Goal: Information Seeking & Learning: Compare options

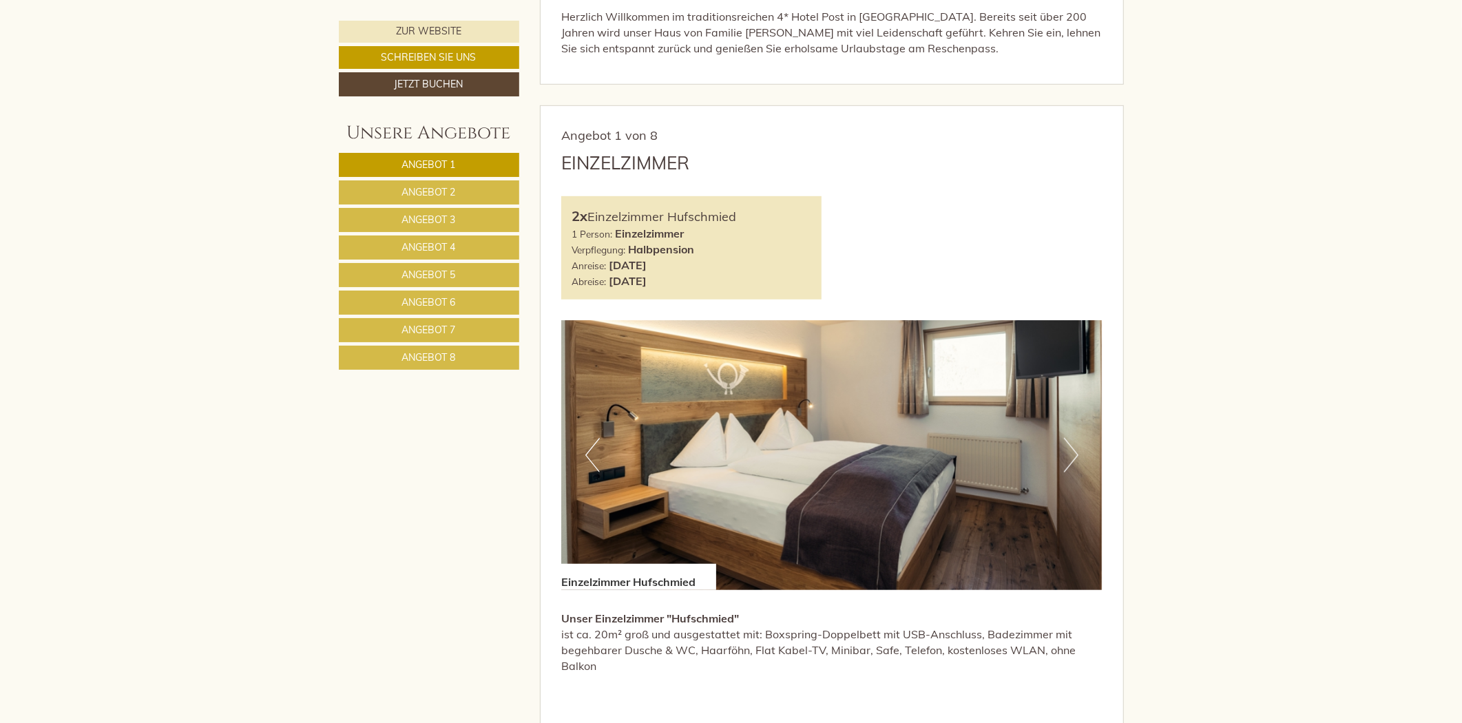
scroll to position [764, 0]
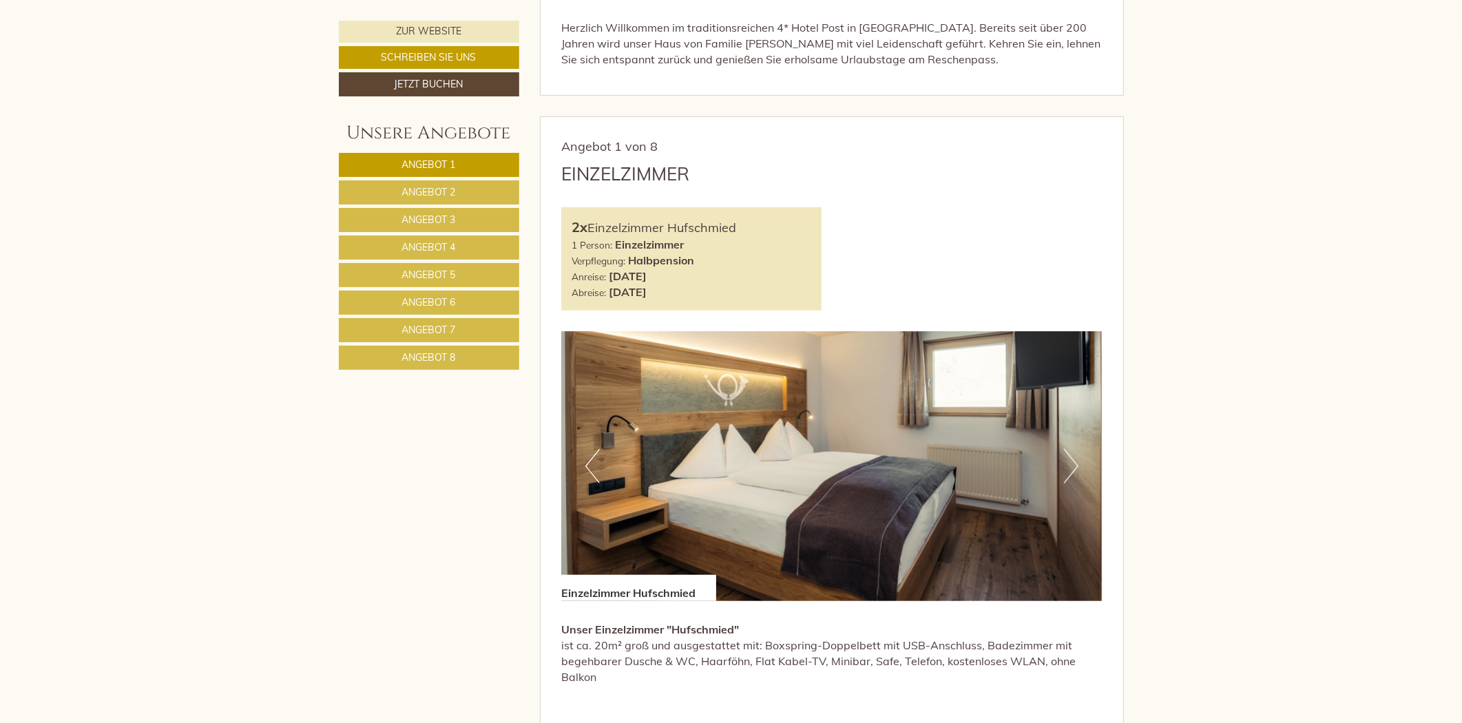
click at [418, 183] on link "Angebot 2" at bounding box center [429, 192] width 180 height 24
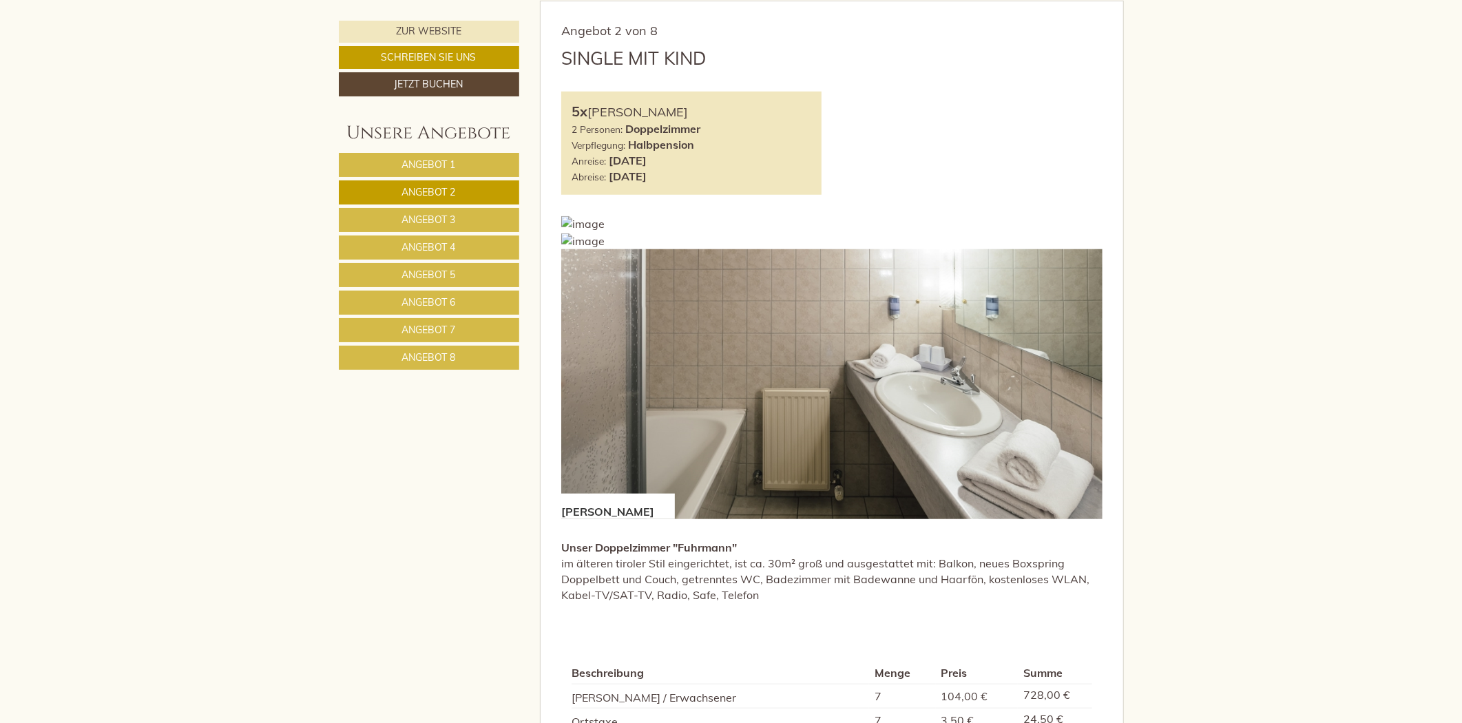
click at [418, 217] on span "Angebot 3" at bounding box center [429, 219] width 54 height 12
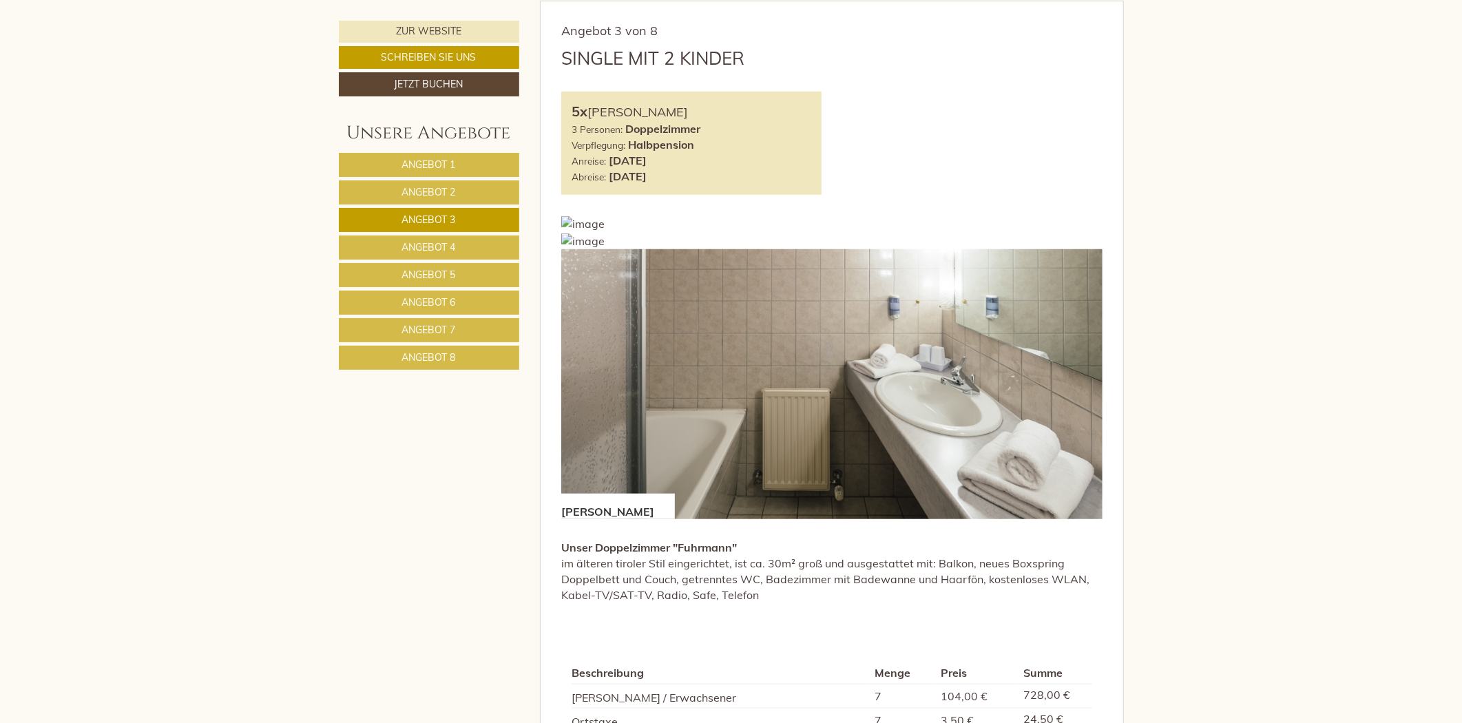
click at [418, 246] on span "Angebot 4" at bounding box center [429, 247] width 54 height 12
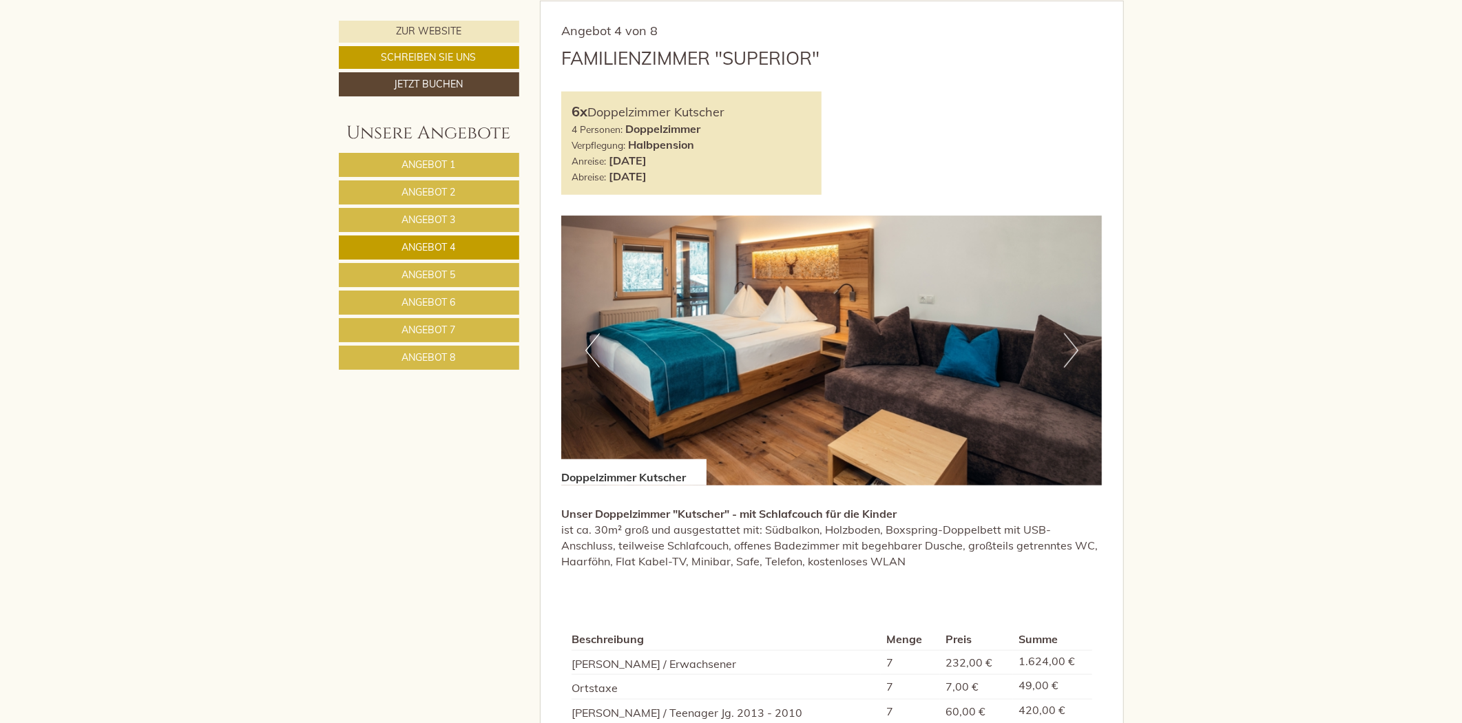
click at [418, 271] on span "Angebot 5" at bounding box center [429, 275] width 54 height 12
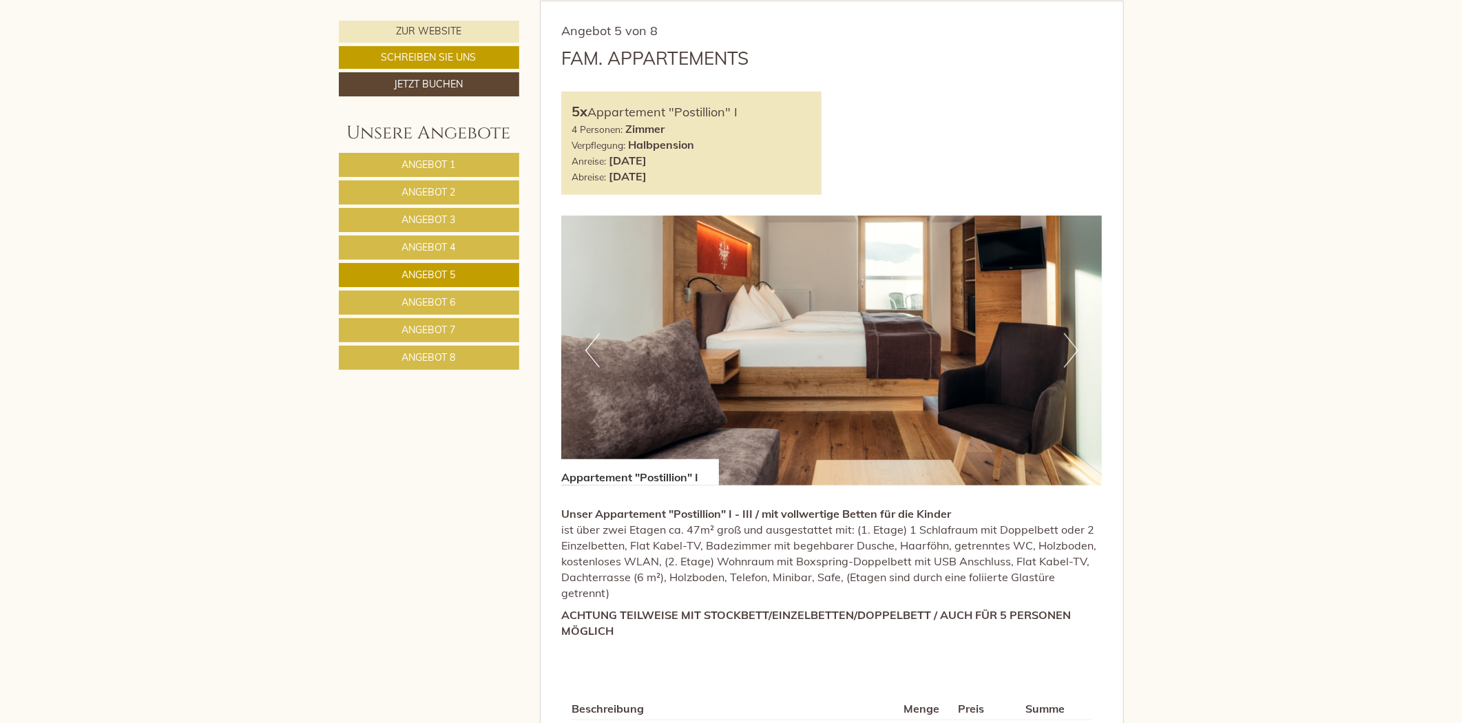
click at [420, 297] on span "Angebot 6" at bounding box center [429, 302] width 54 height 12
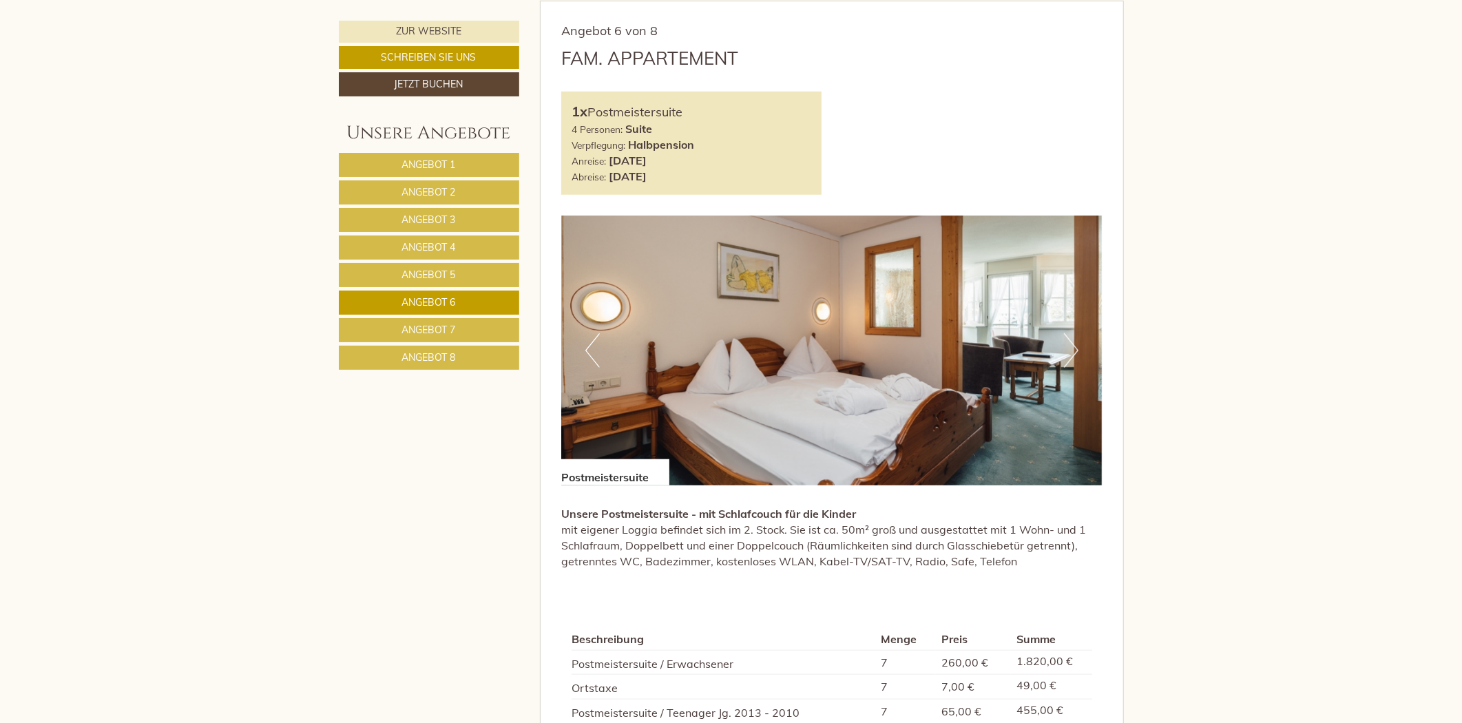
click at [421, 320] on link "Angebot 7" at bounding box center [429, 330] width 180 height 24
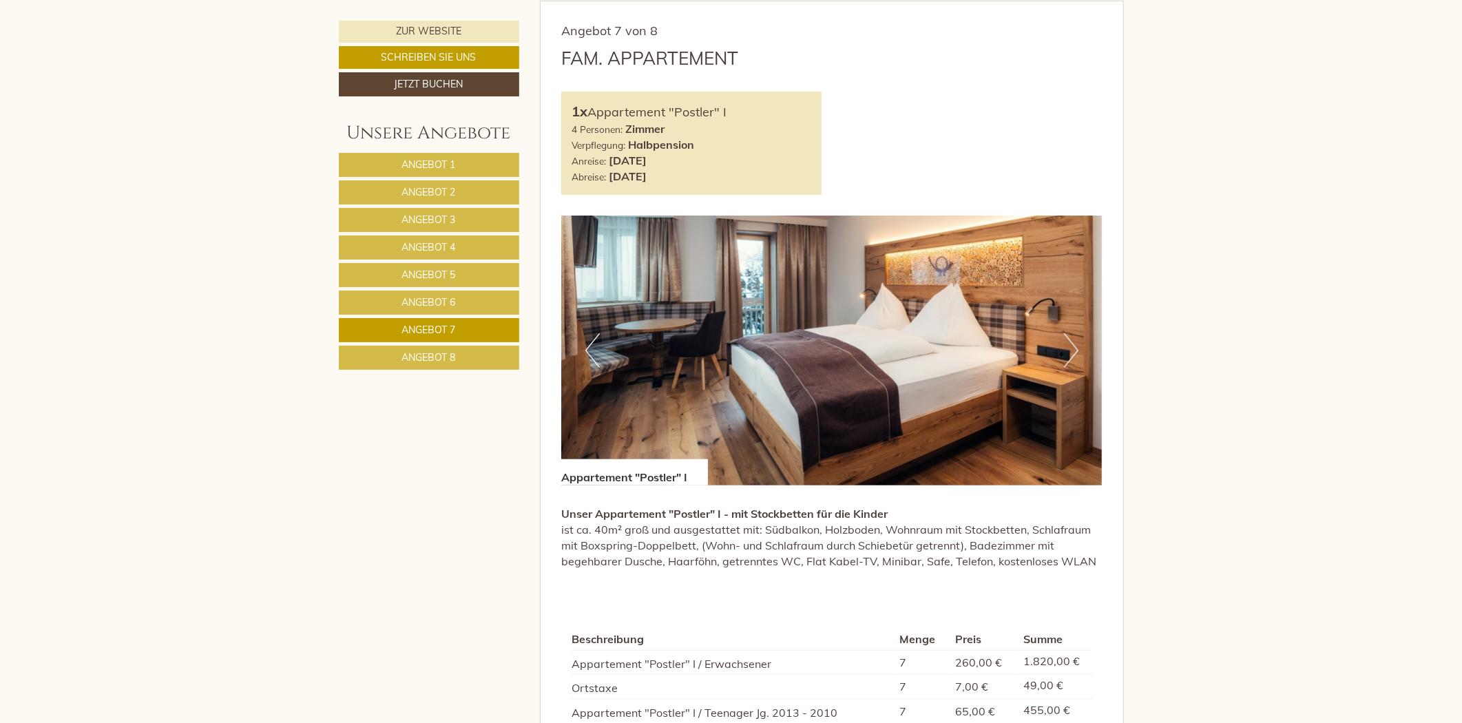
click at [417, 362] on span "Angebot 8" at bounding box center [429, 357] width 54 height 12
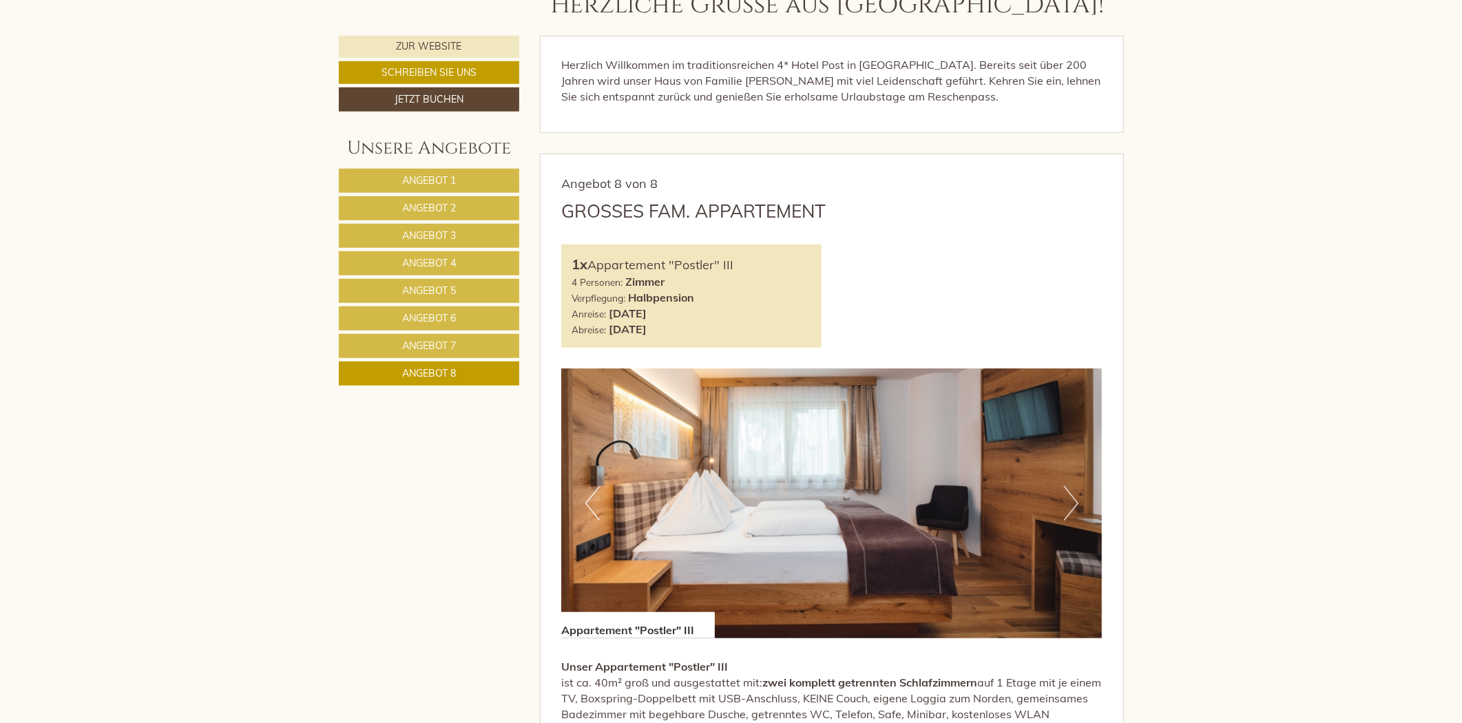
click at [443, 169] on link "Angebot 1" at bounding box center [429, 181] width 181 height 24
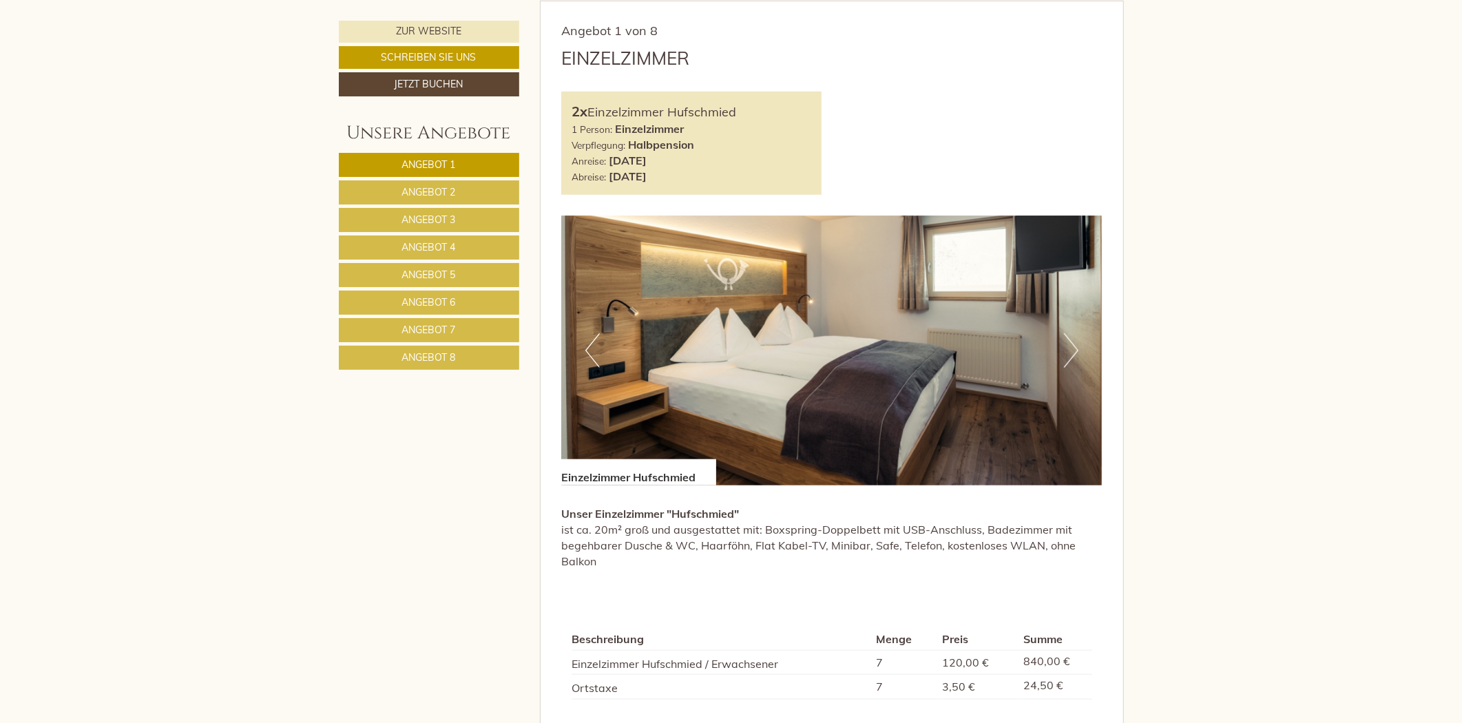
click at [432, 190] on span "Angebot 2" at bounding box center [429, 192] width 54 height 12
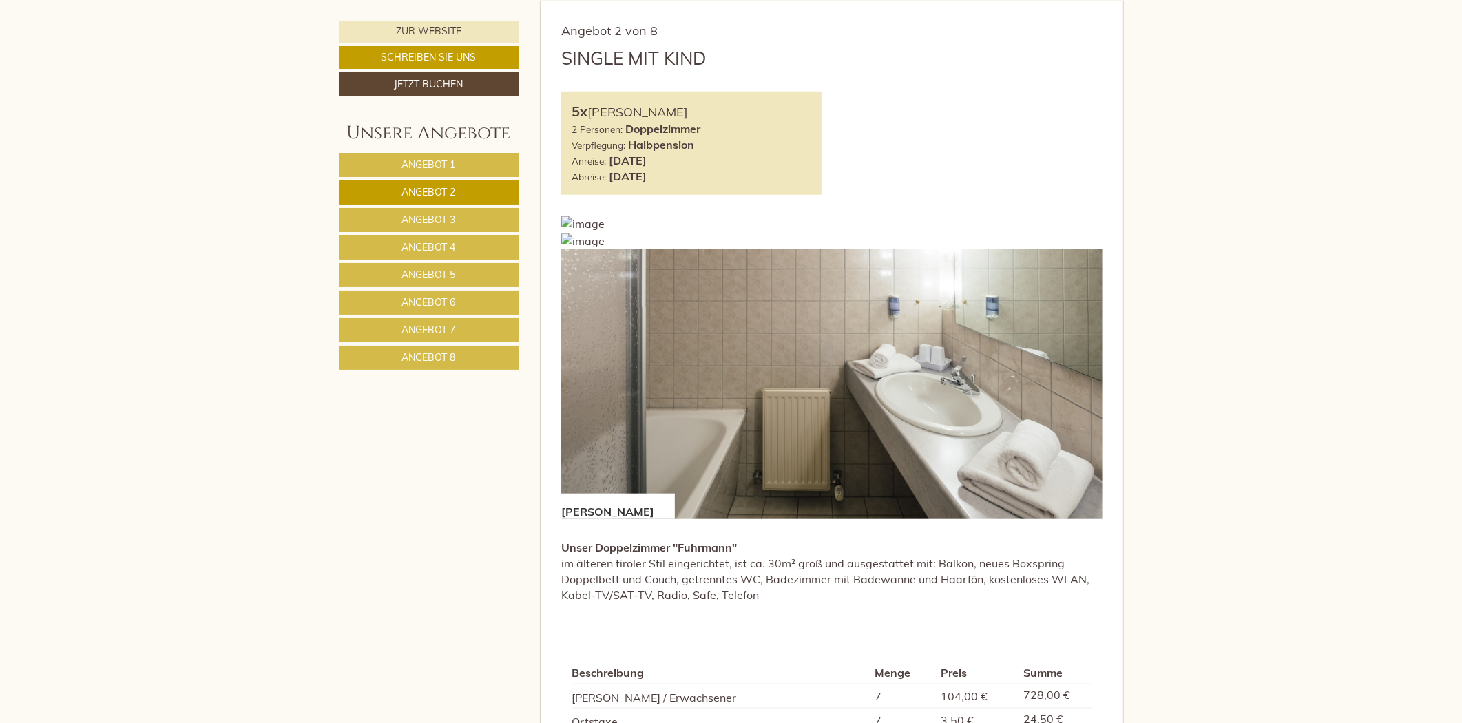
click at [434, 217] on span "Angebot 3" at bounding box center [429, 219] width 54 height 12
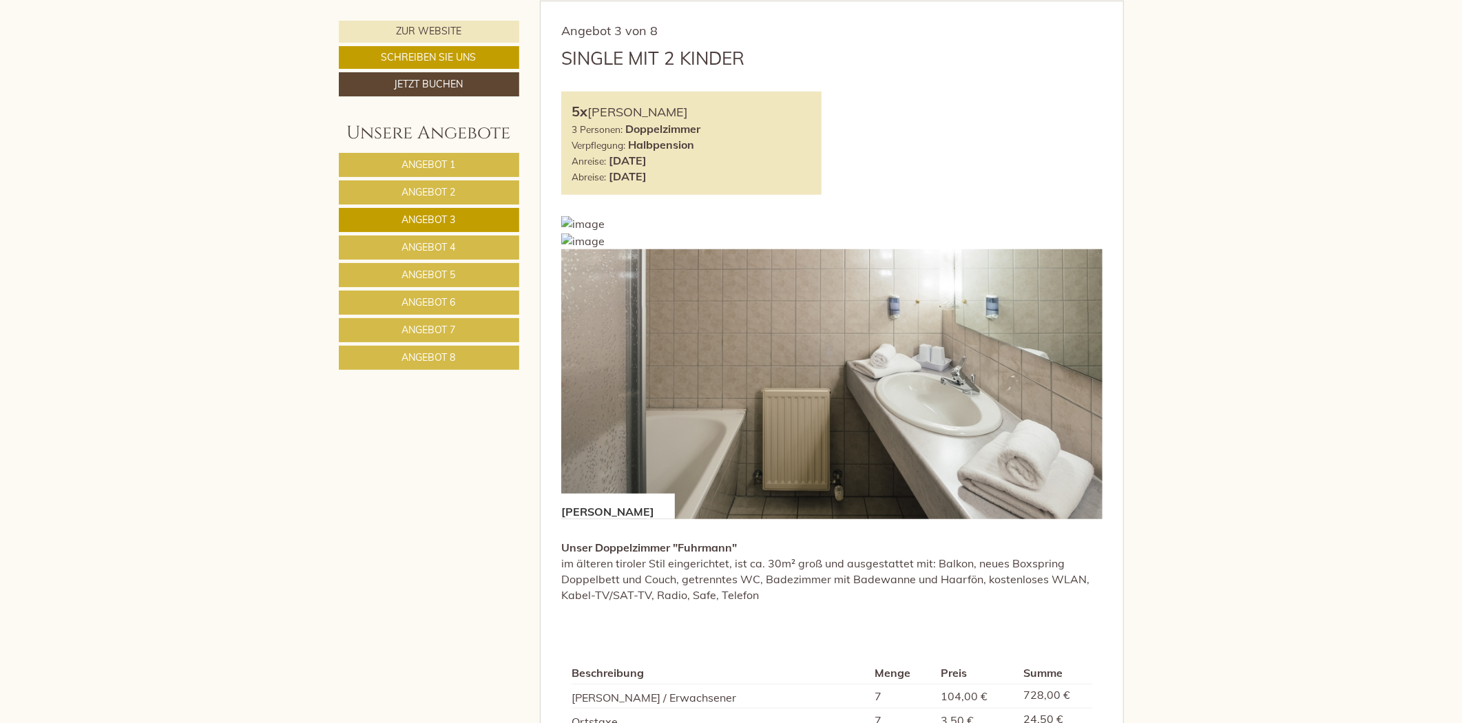
click at [435, 242] on span "Angebot 4" at bounding box center [429, 247] width 54 height 12
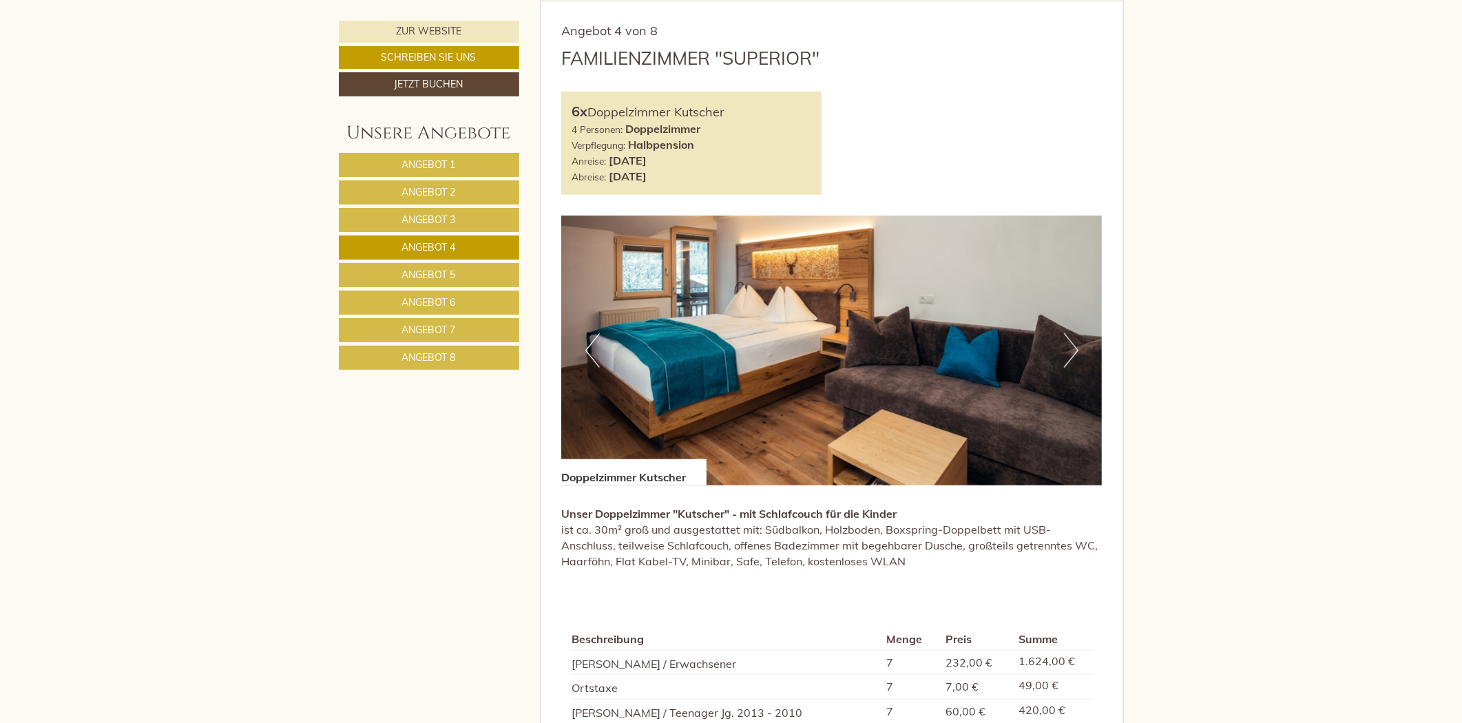
click at [430, 271] on span "Angebot 5" at bounding box center [429, 275] width 54 height 12
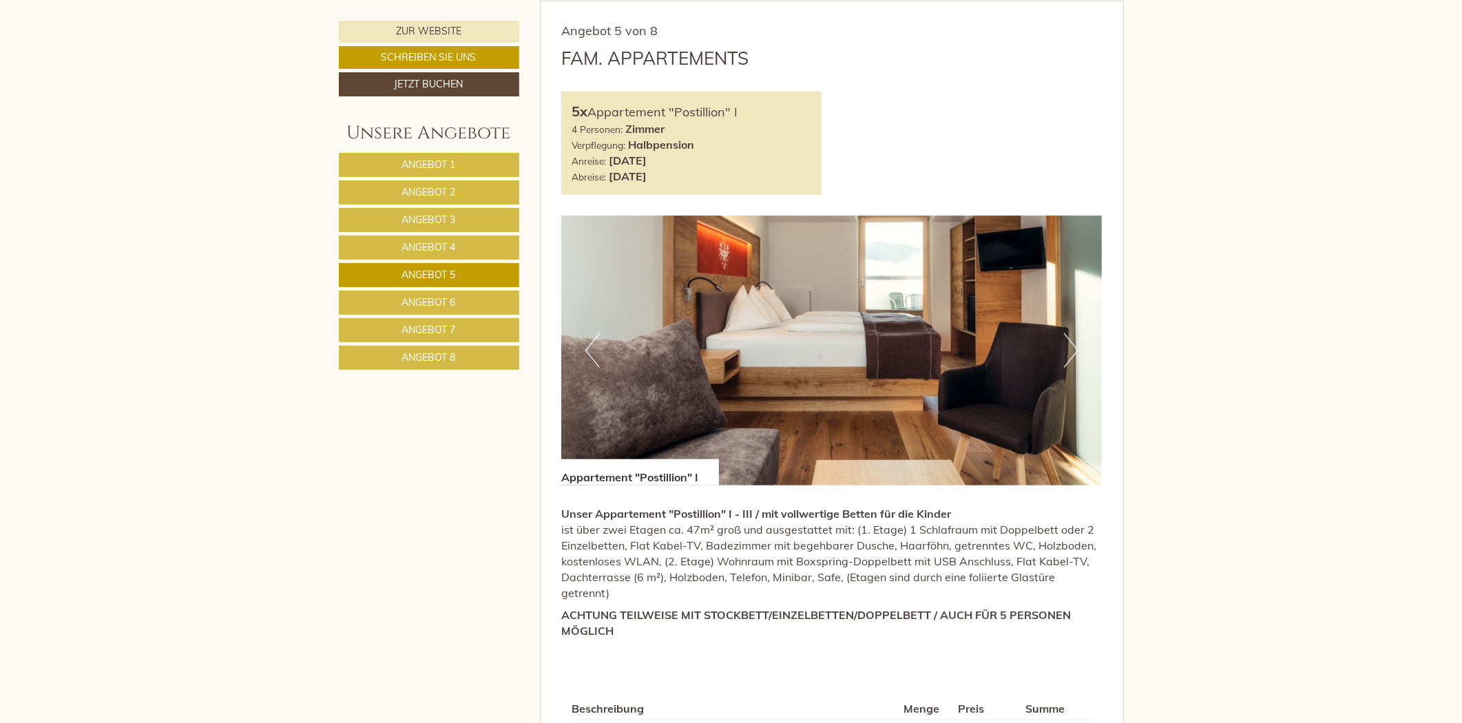
click at [416, 350] on link "Angebot 8" at bounding box center [429, 358] width 180 height 24
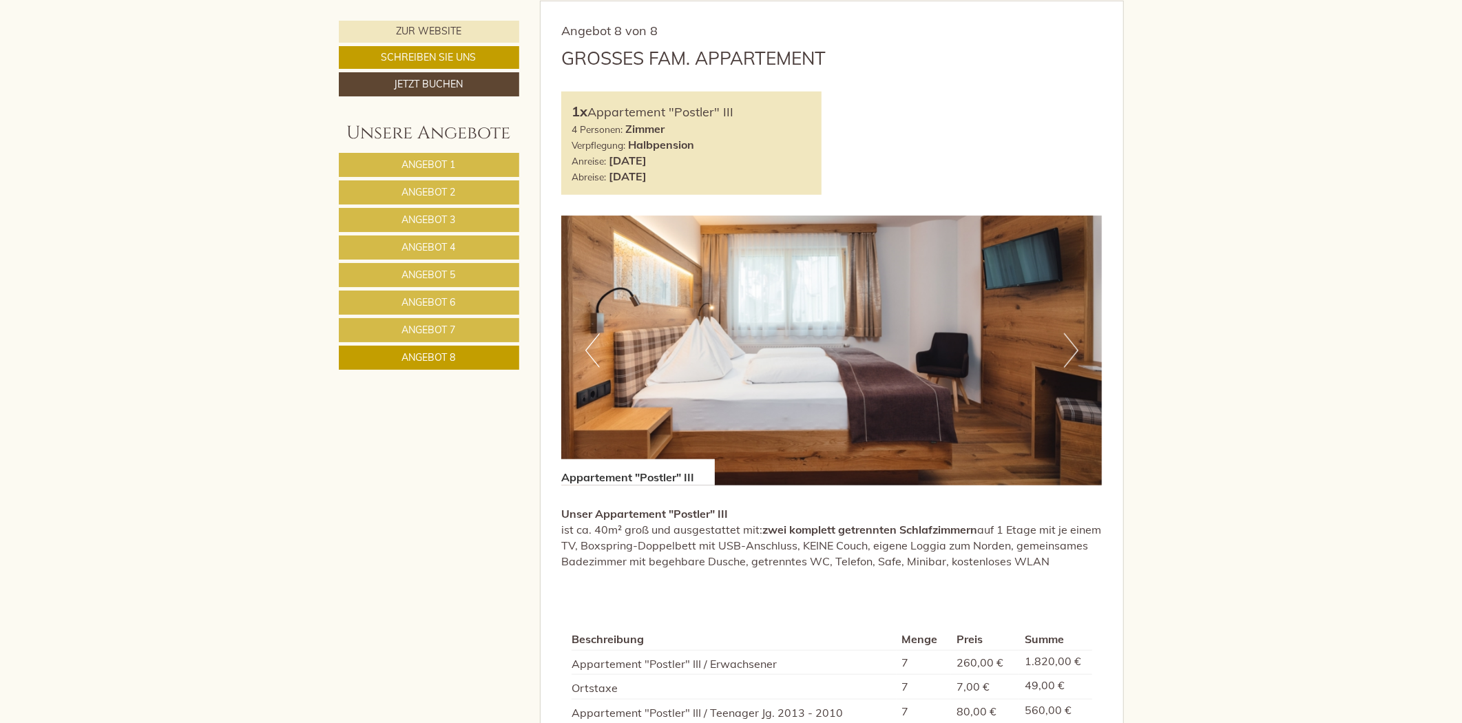
click at [430, 155] on link "Angebot 1" at bounding box center [429, 165] width 180 height 24
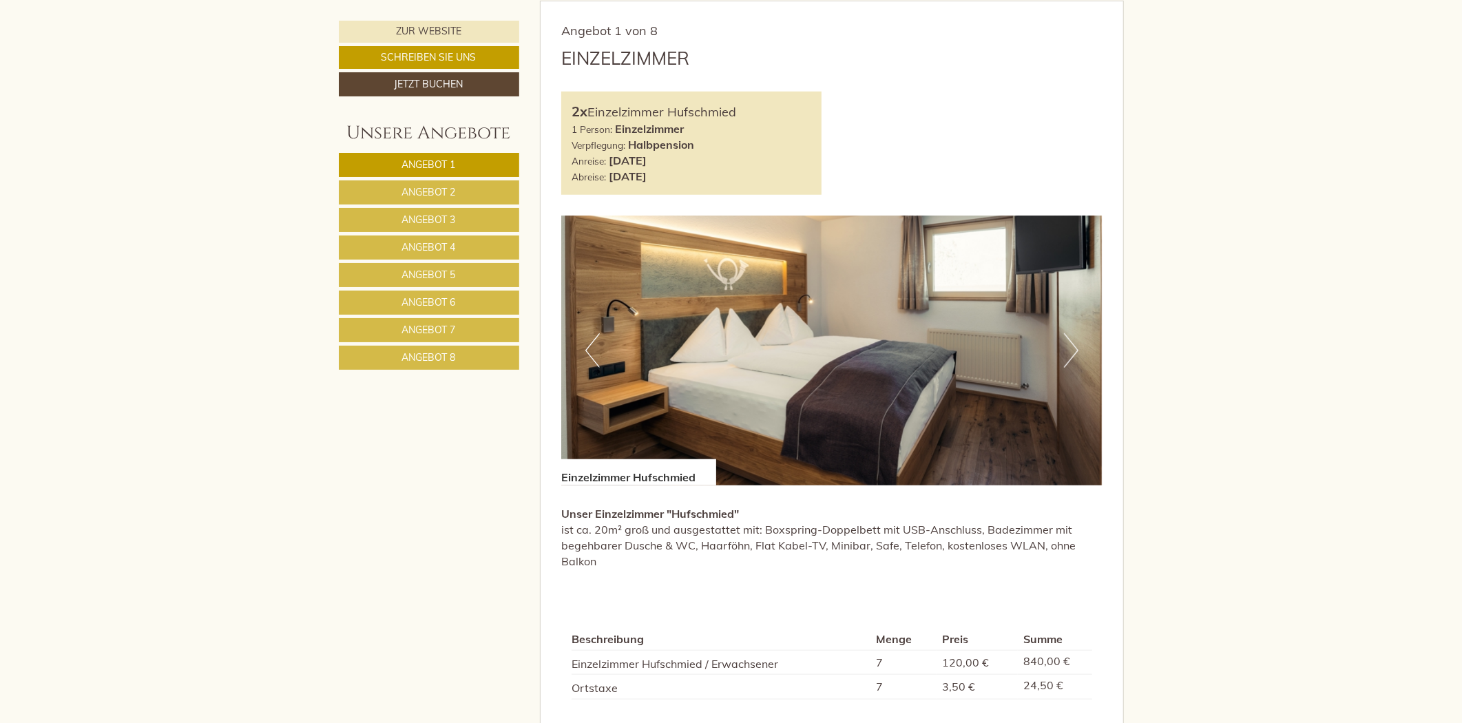
drag, startPoint x: 430, startPoint y: 181, endPoint x: 428, endPoint y: 205, distance: 23.5
click at [430, 182] on link "Angebot 2" at bounding box center [429, 192] width 180 height 24
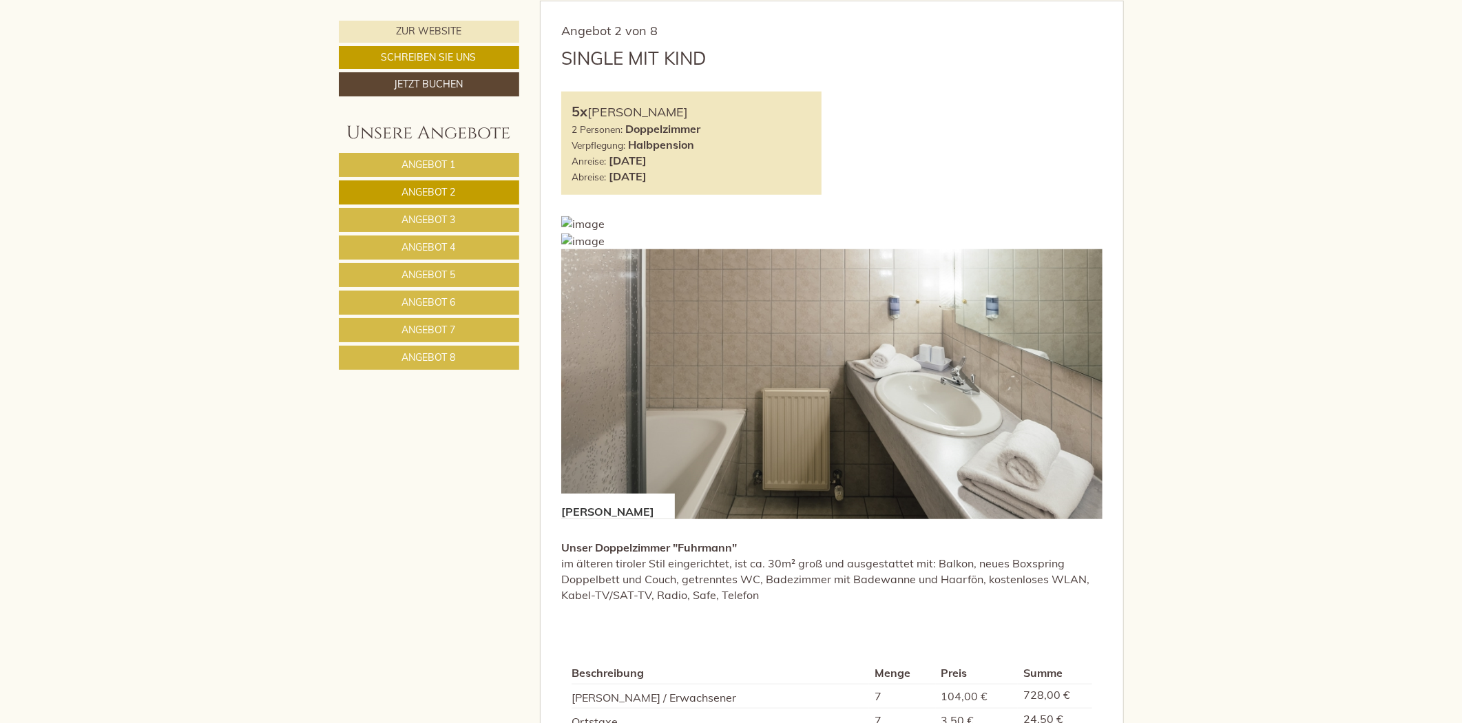
click at [426, 211] on link "Angebot 3" at bounding box center [429, 220] width 180 height 24
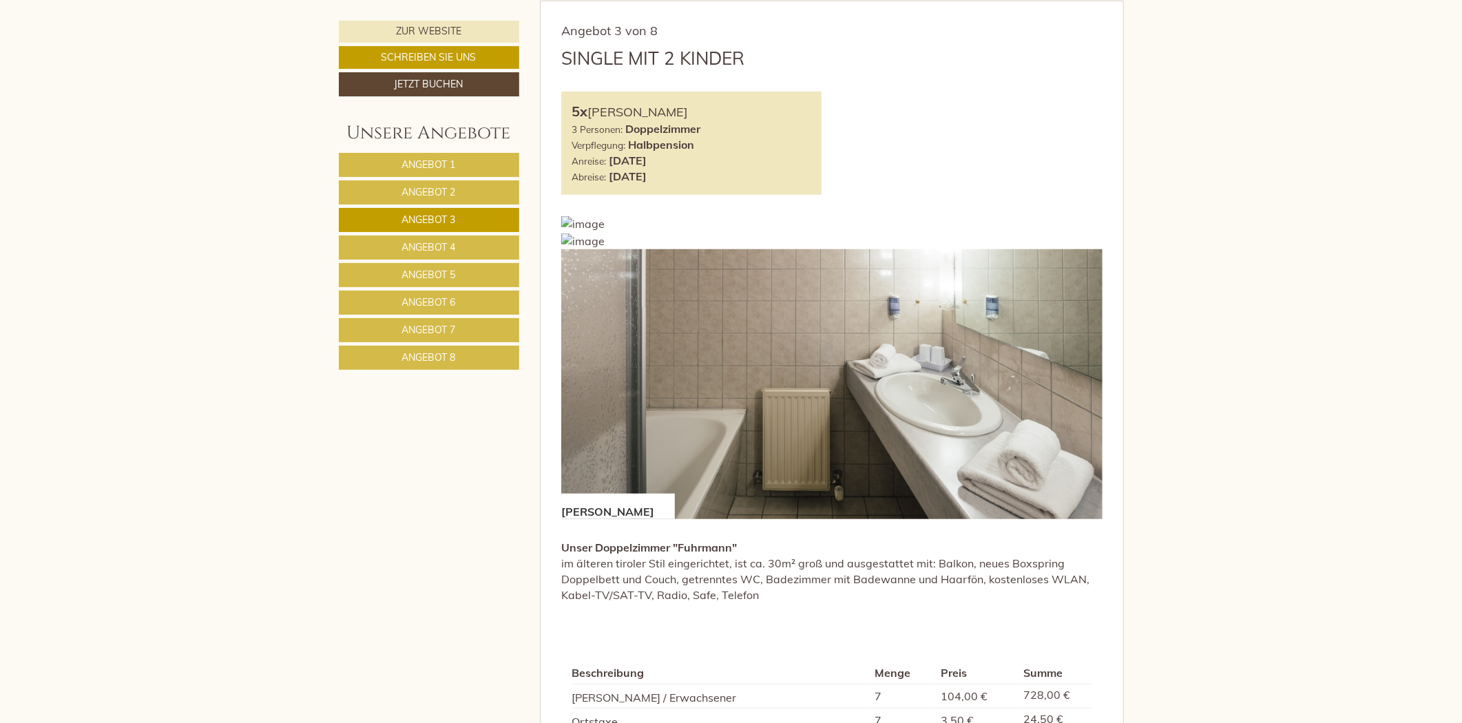
click at [426, 247] on span "Angebot 4" at bounding box center [429, 247] width 54 height 12
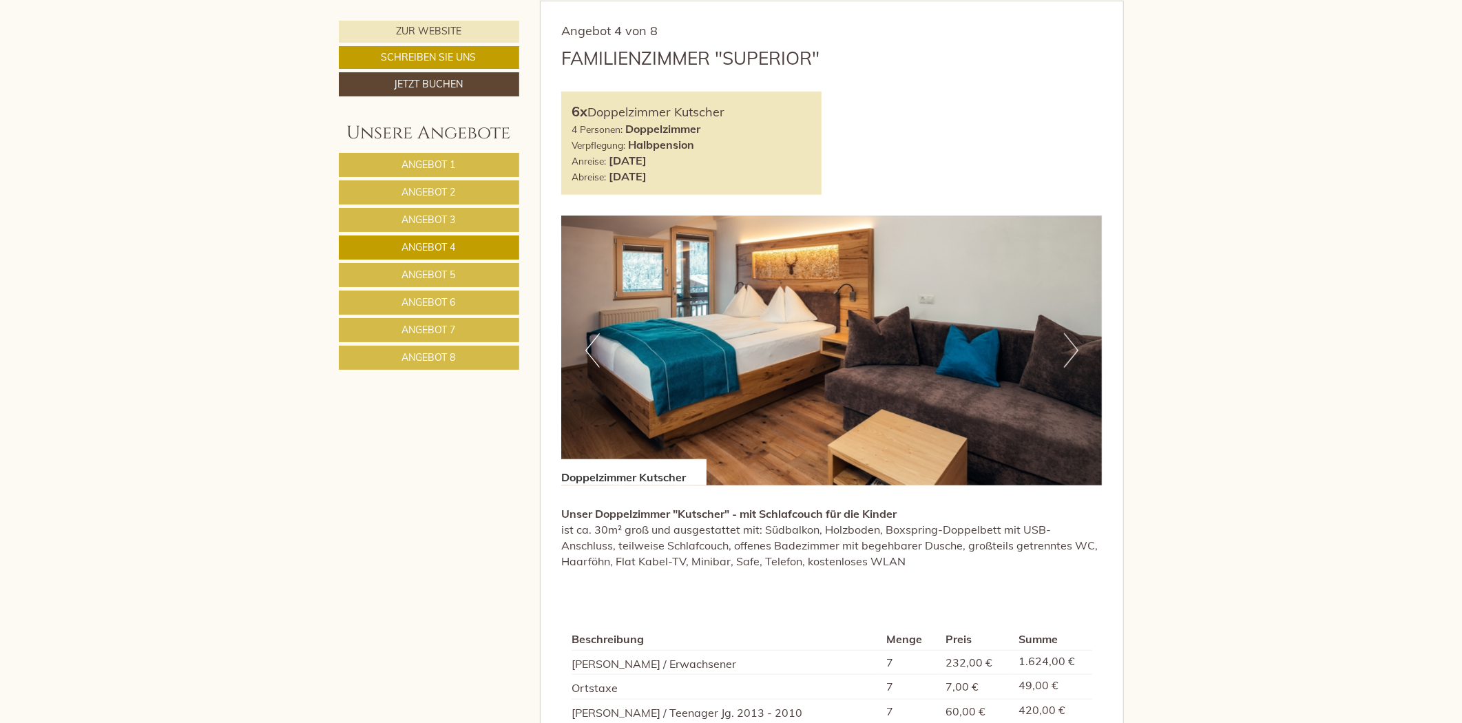
click at [426, 271] on span "Angebot 5" at bounding box center [429, 275] width 54 height 12
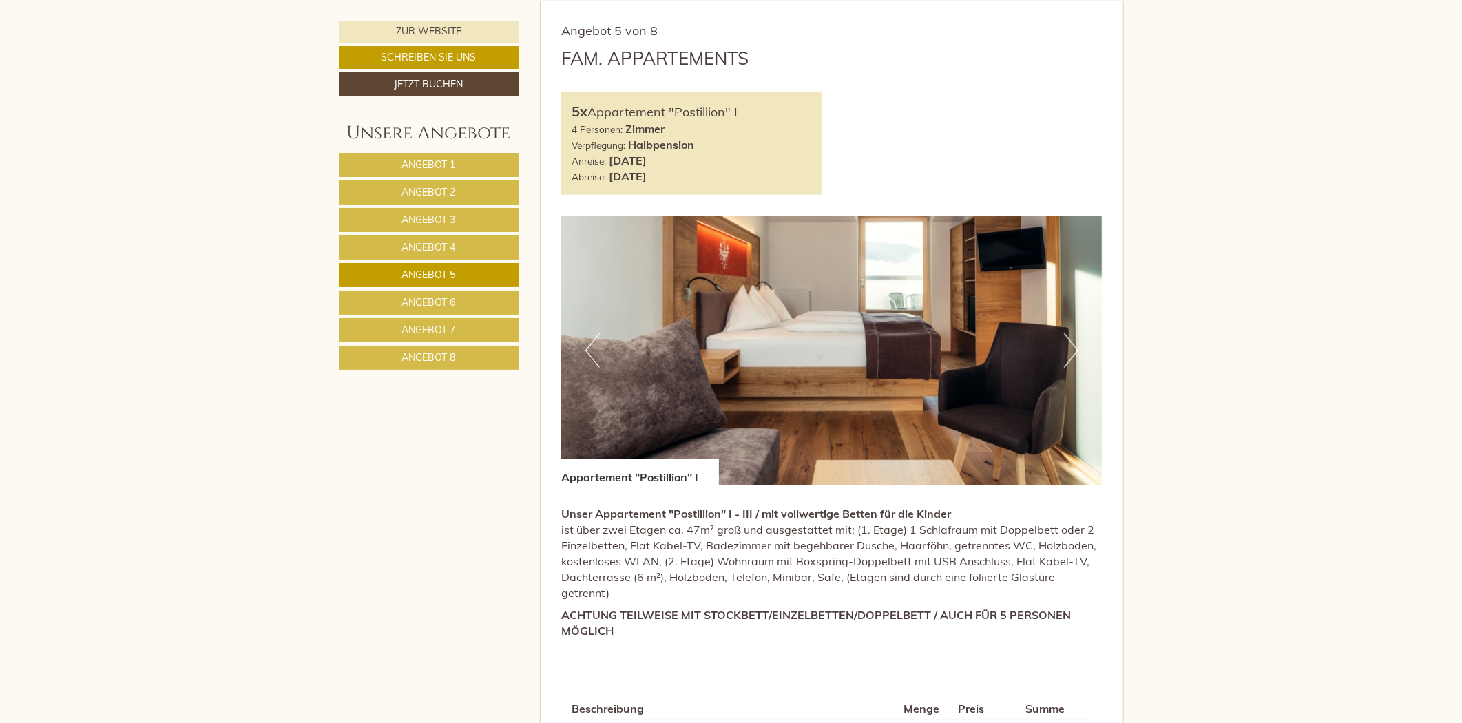
click at [483, 167] on link "Angebot 1" at bounding box center [429, 165] width 180 height 24
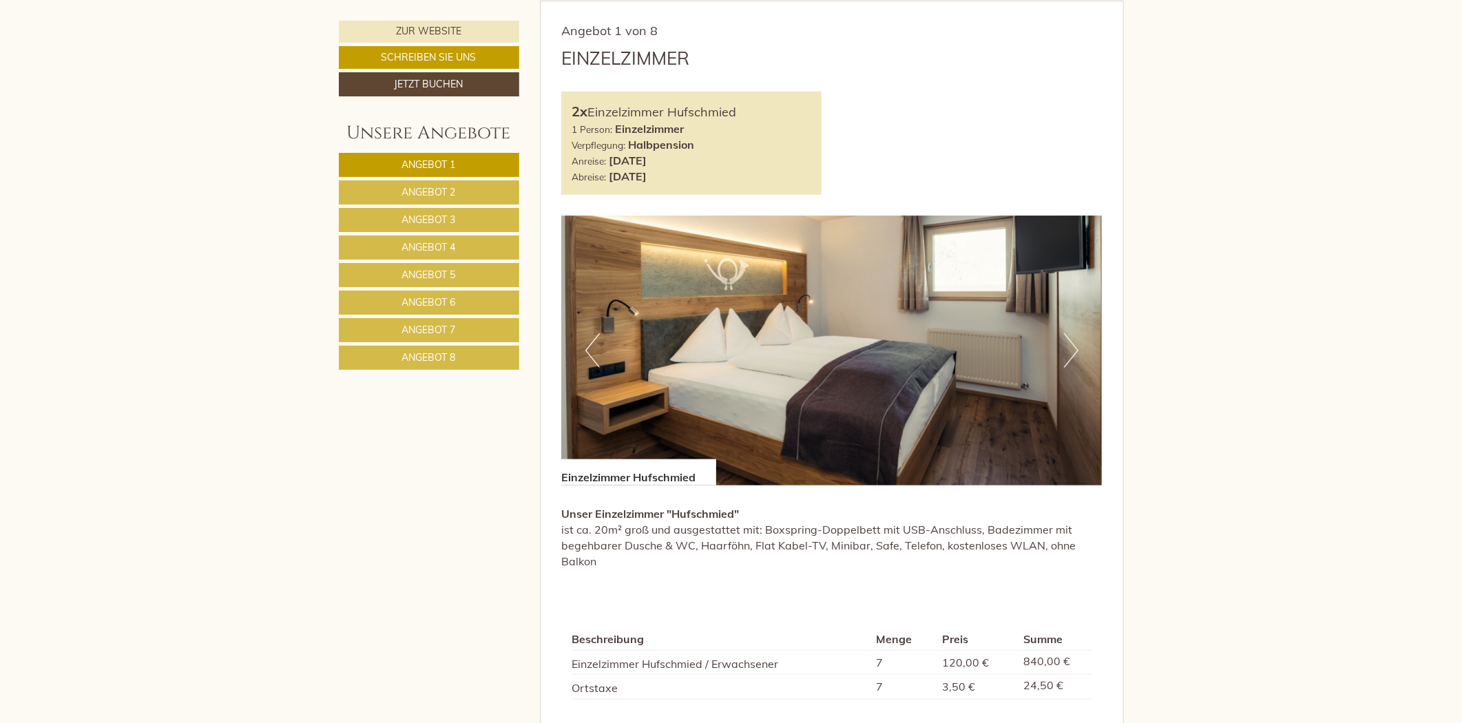
click at [486, 184] on link "Angebot 2" at bounding box center [429, 192] width 180 height 24
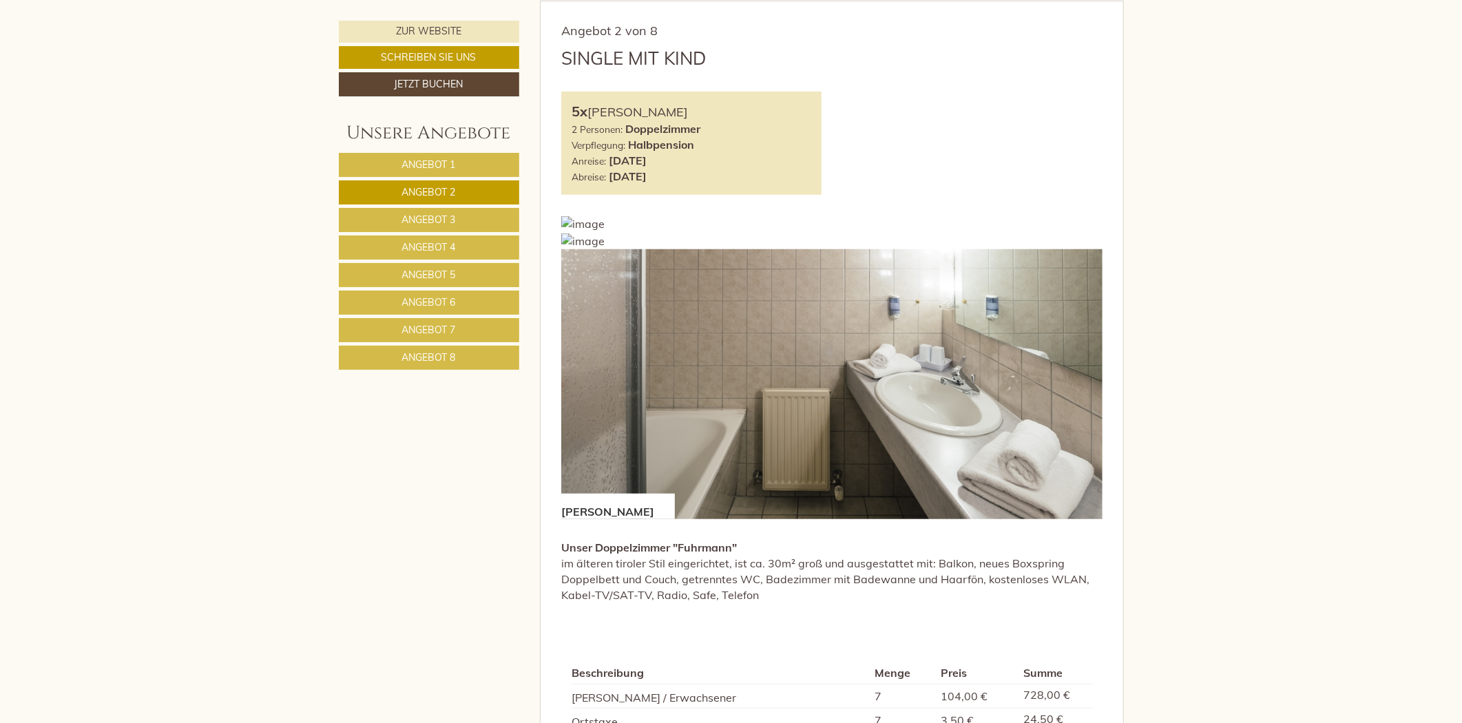
click at [481, 212] on link "Angebot 3" at bounding box center [429, 220] width 180 height 24
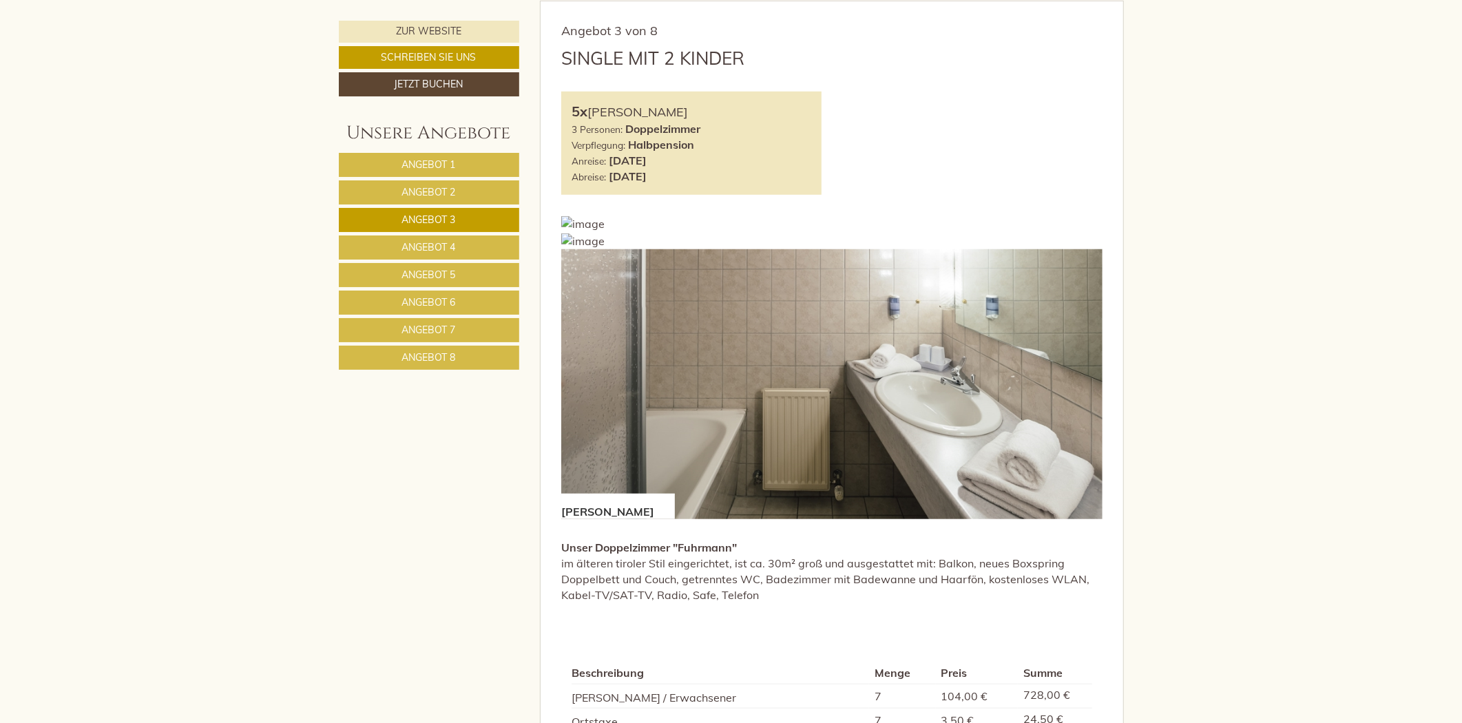
click at [479, 245] on link "Angebot 4" at bounding box center [429, 248] width 180 height 24
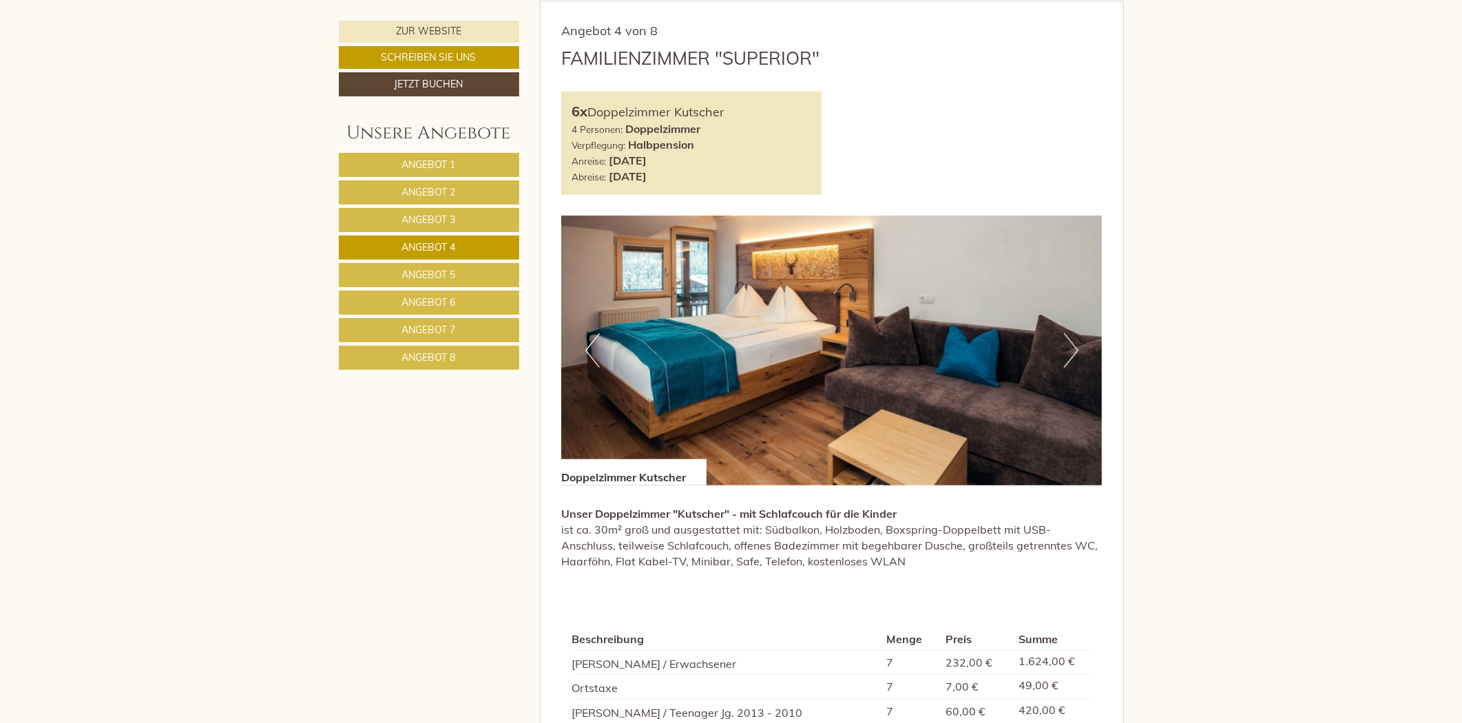
click at [463, 269] on link "Angebot 5" at bounding box center [429, 275] width 180 height 24
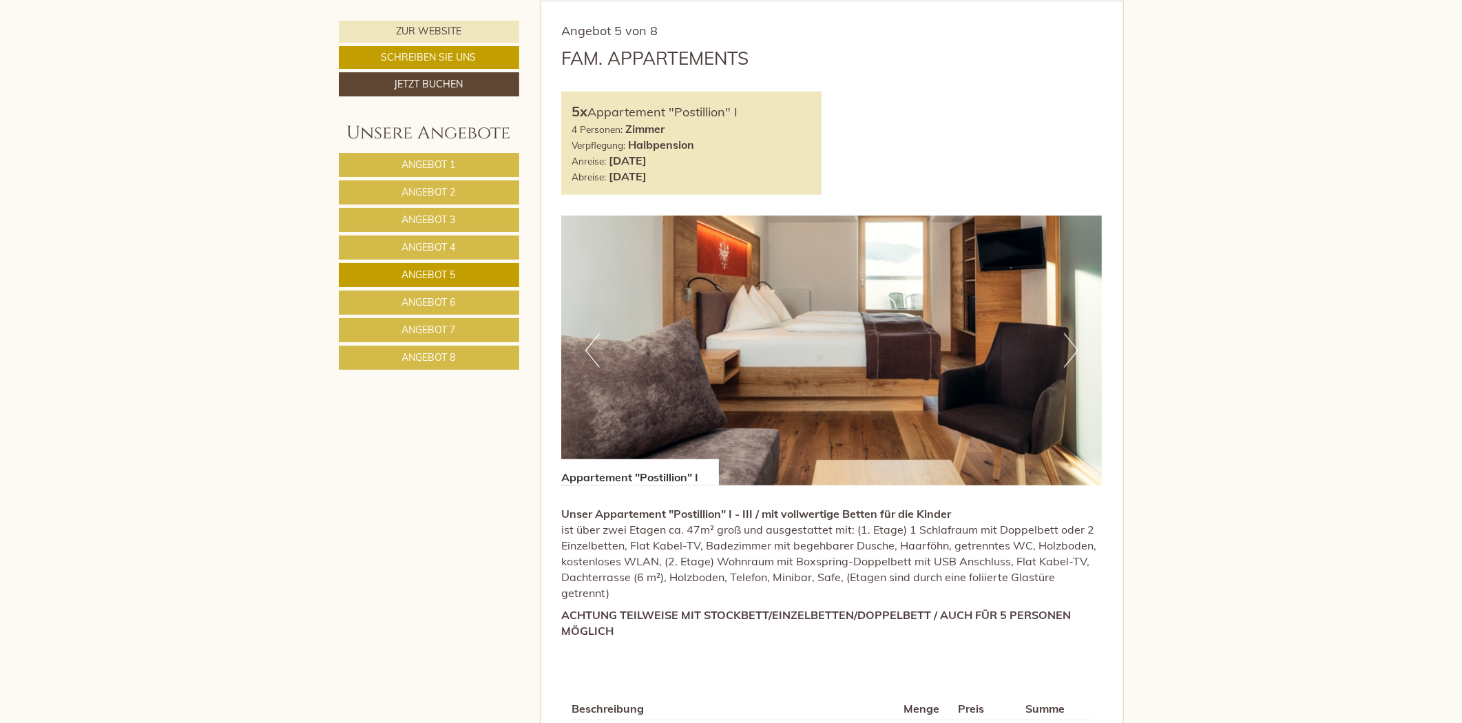
click at [460, 300] on link "Angebot 6" at bounding box center [429, 303] width 180 height 24
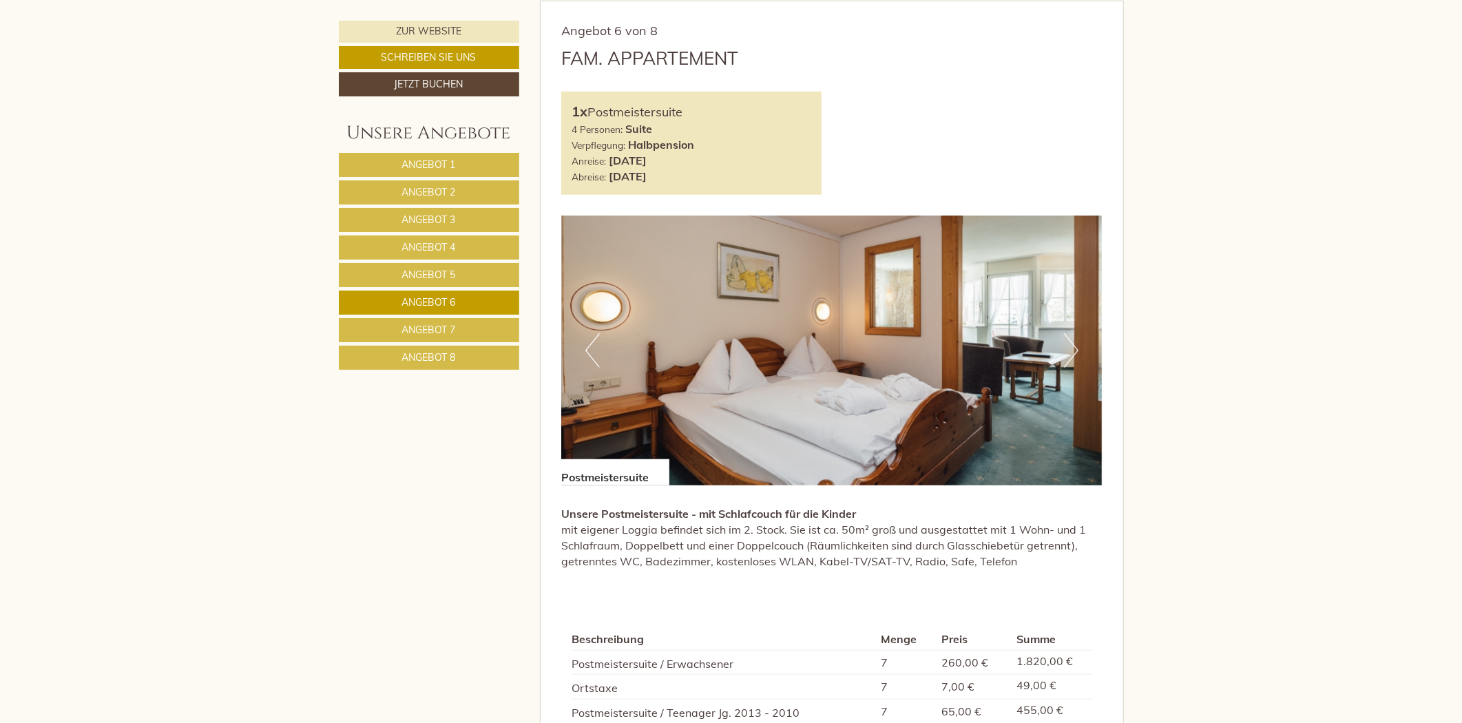
click at [460, 320] on link "Angebot 7" at bounding box center [429, 330] width 180 height 24
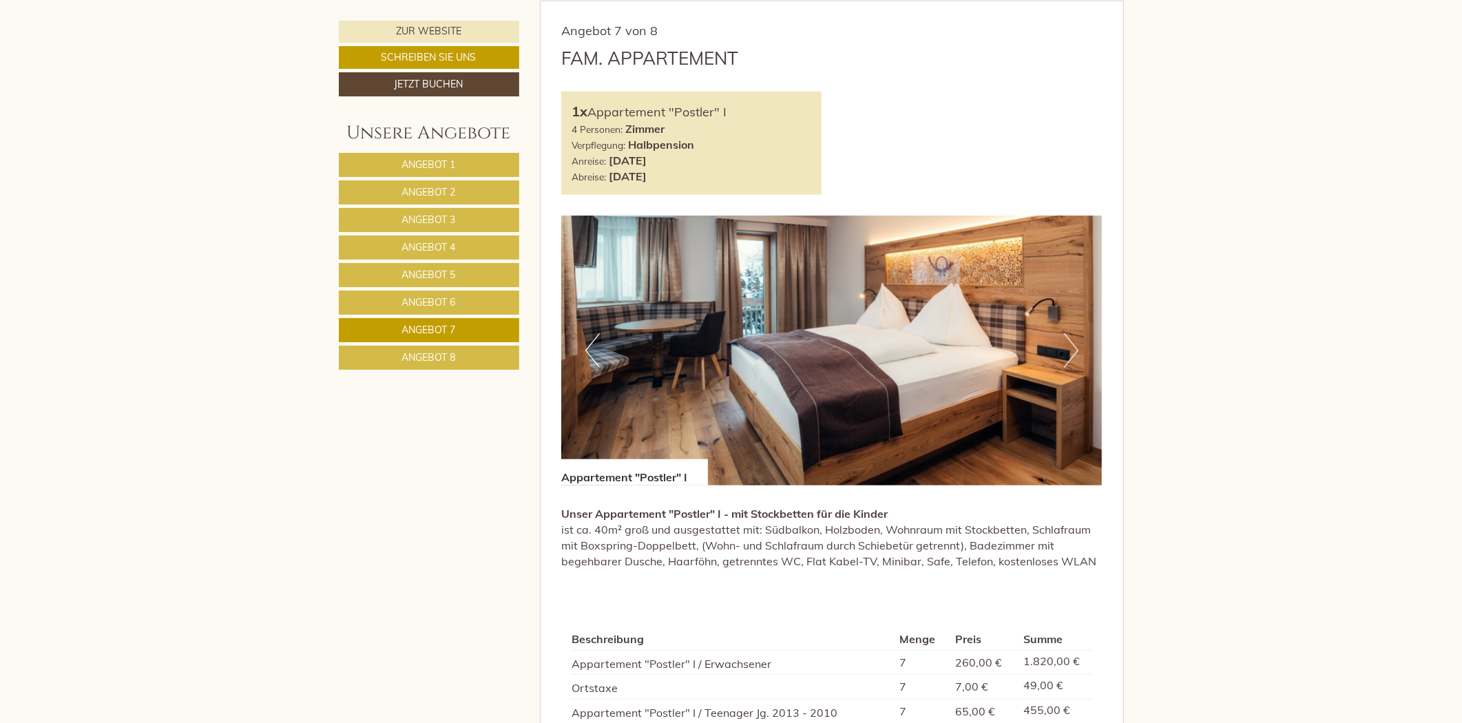
click at [460, 353] on link "Angebot 8" at bounding box center [429, 358] width 180 height 24
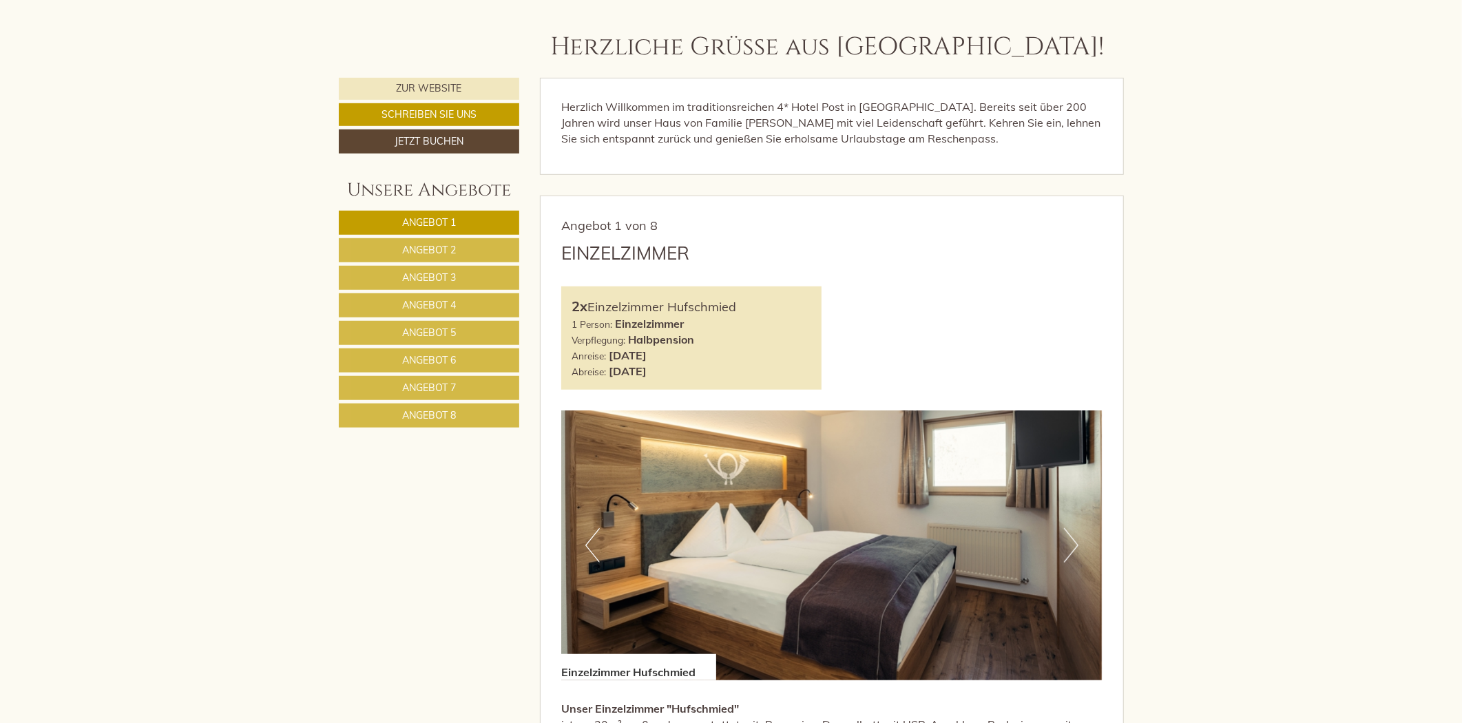
click at [512, 255] on link "Angebot 2" at bounding box center [429, 250] width 181 height 24
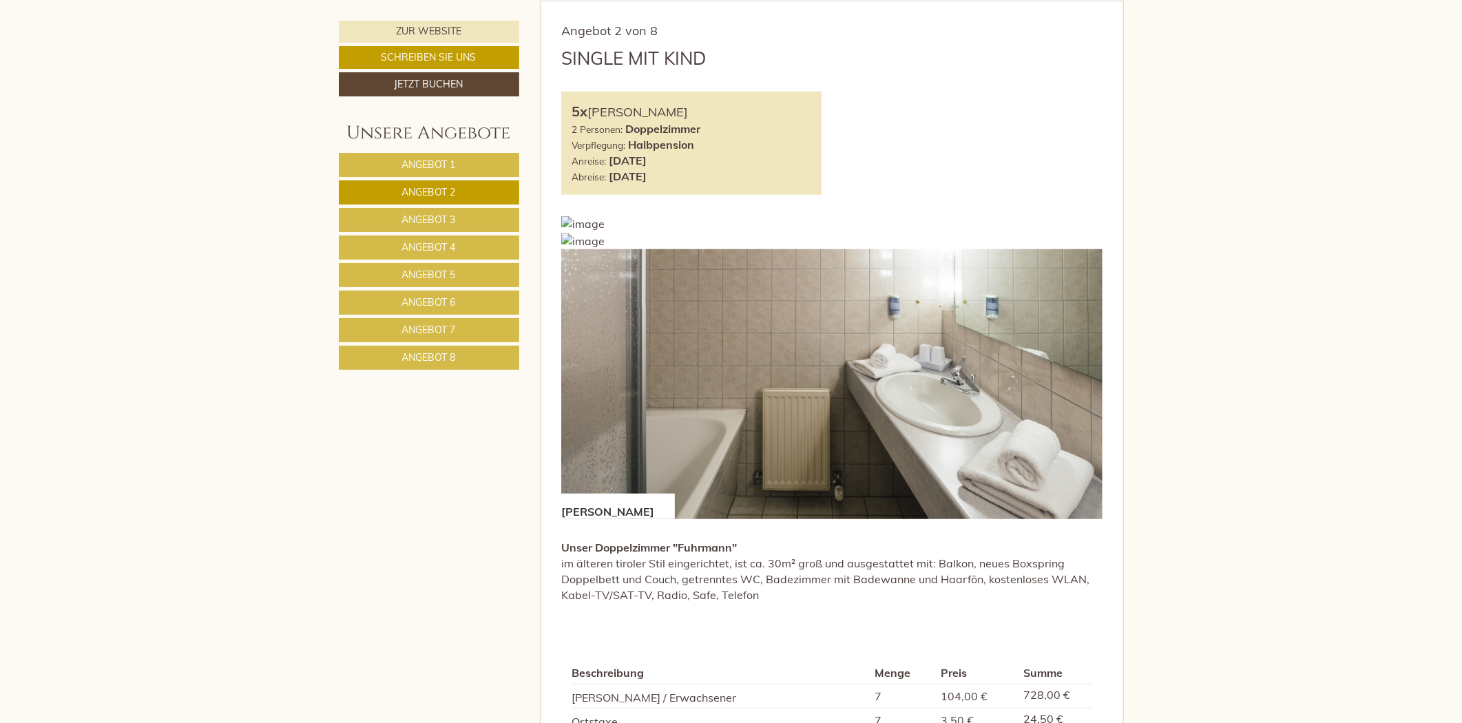
click at [416, 226] on link "Angebot 3" at bounding box center [429, 220] width 180 height 24
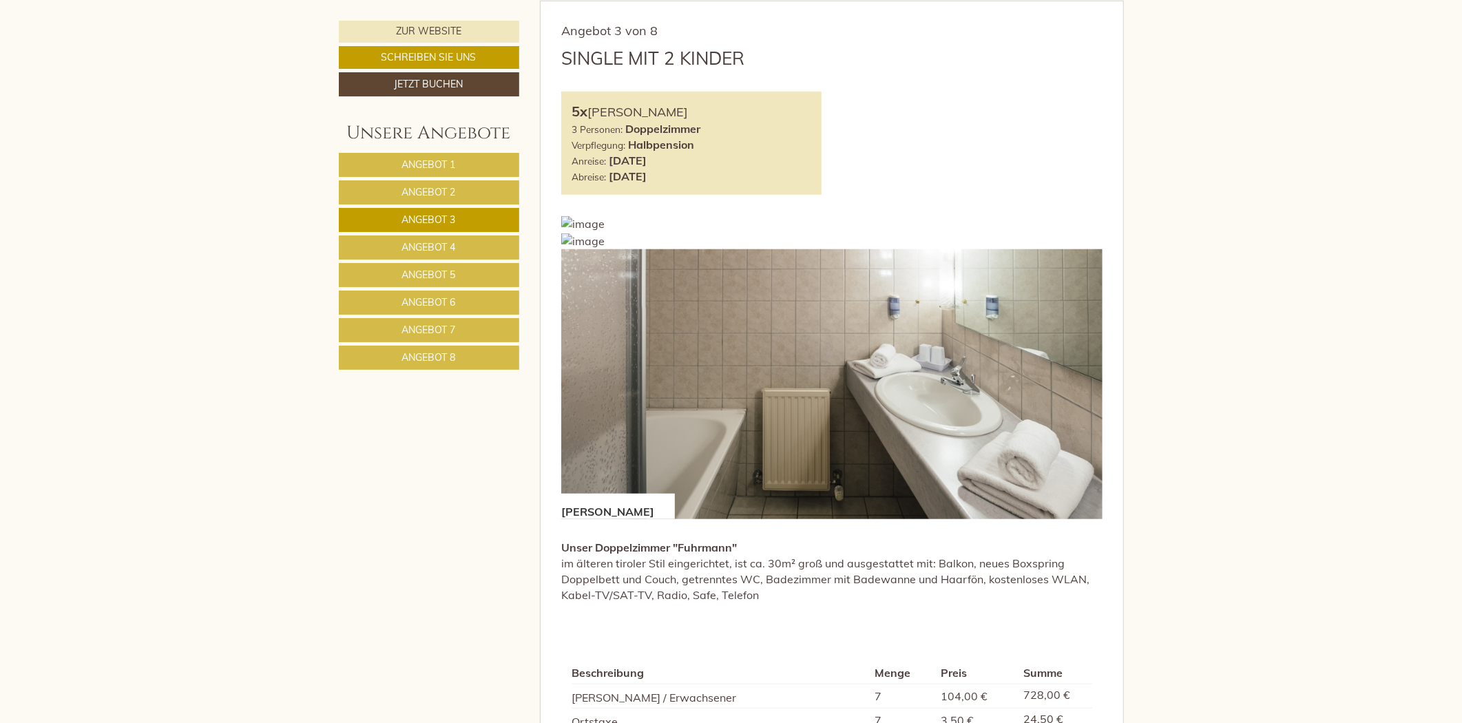
click at [416, 243] on span "Angebot 4" at bounding box center [429, 247] width 54 height 12
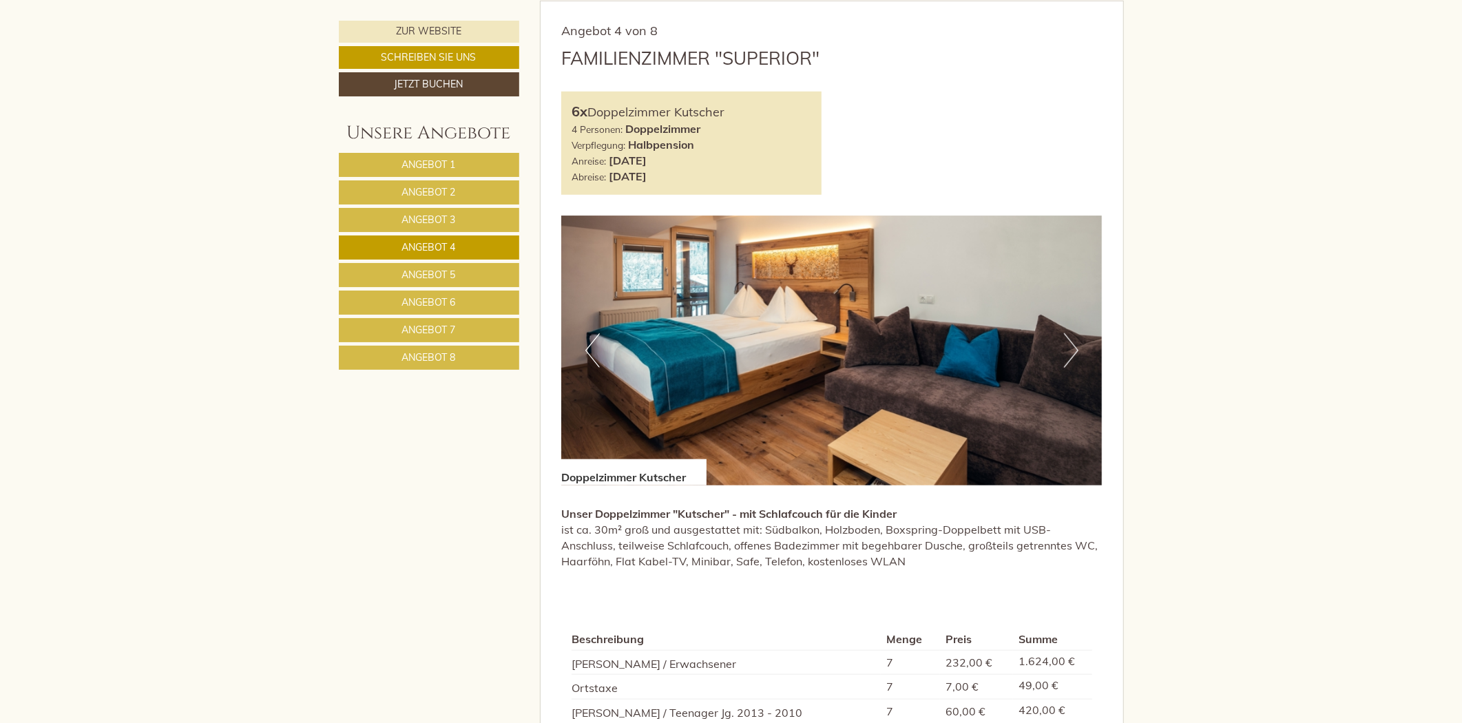
click at [417, 273] on span "Angebot 5" at bounding box center [429, 275] width 54 height 12
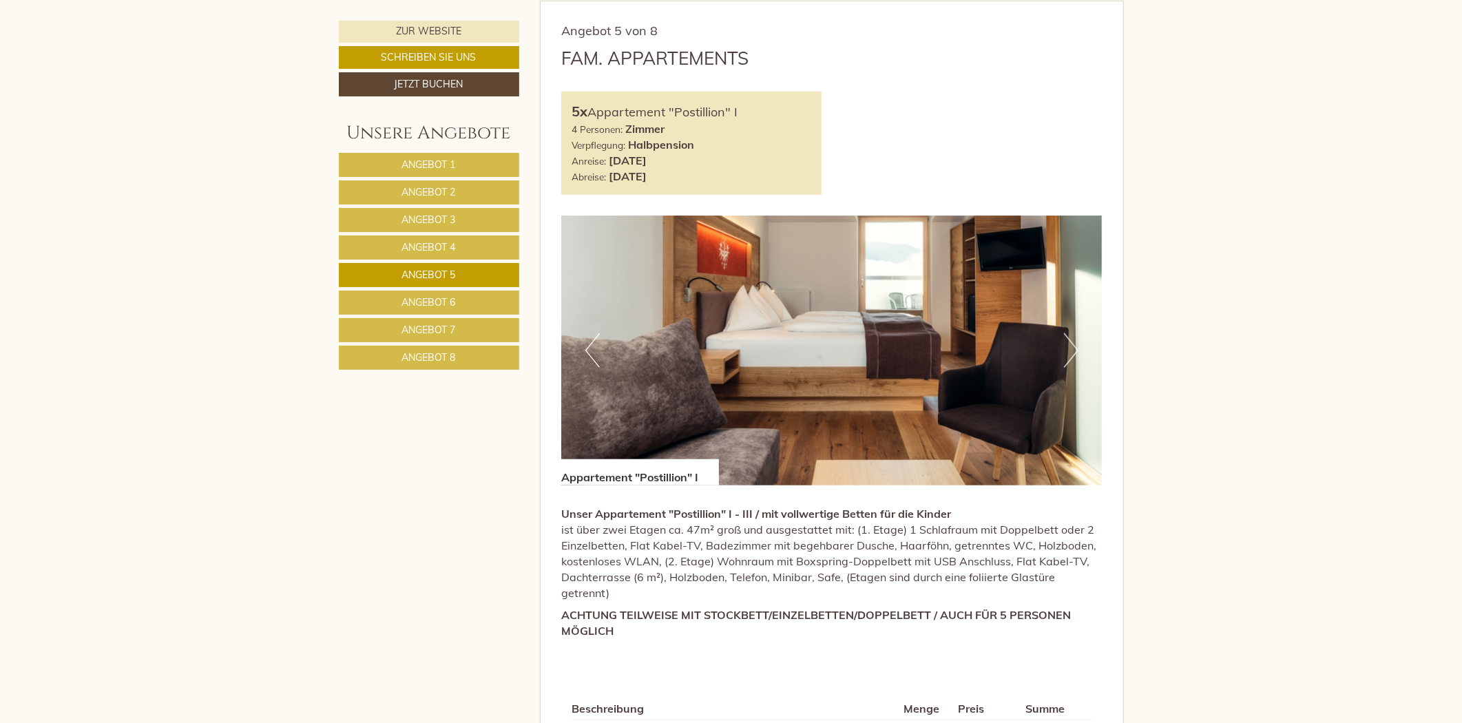
click at [415, 292] on link "Angebot 6" at bounding box center [429, 303] width 180 height 24
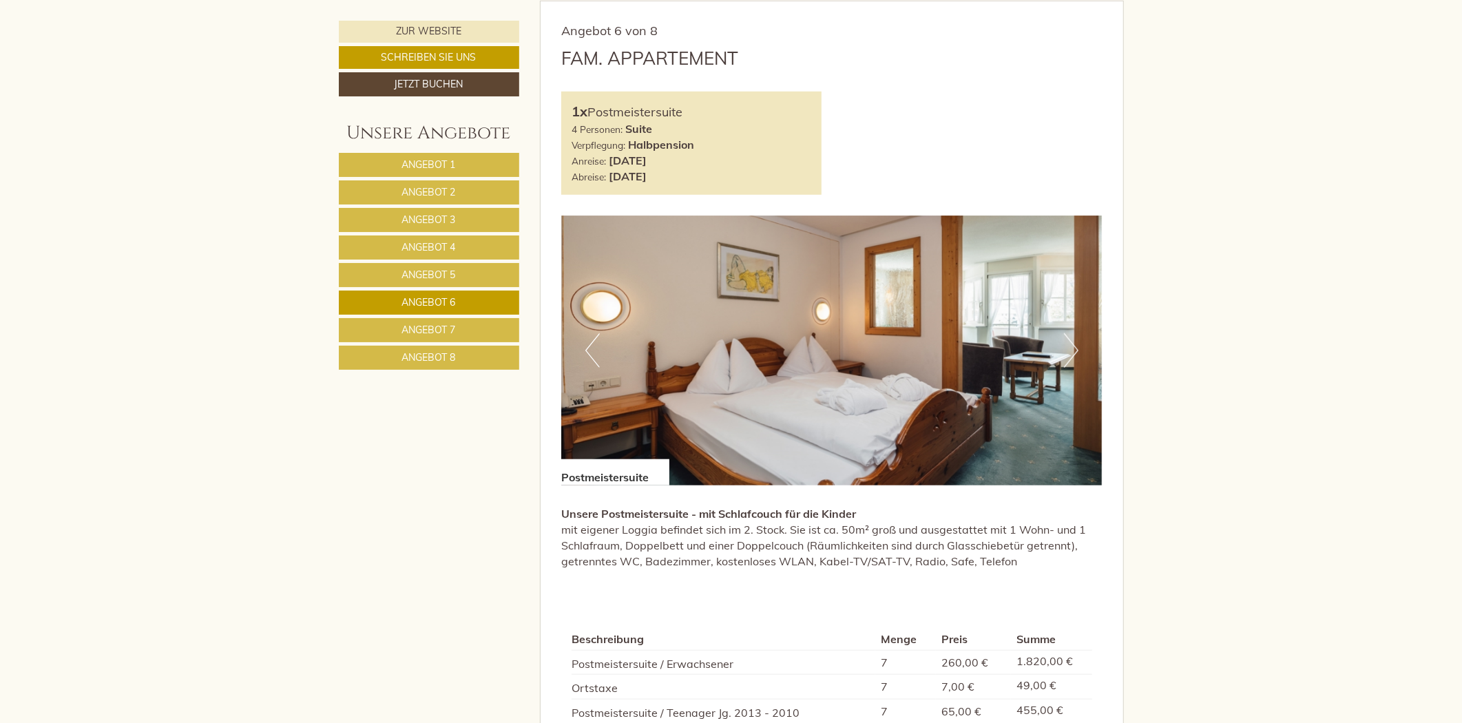
click at [430, 327] on span "Angebot 7" at bounding box center [429, 330] width 54 height 12
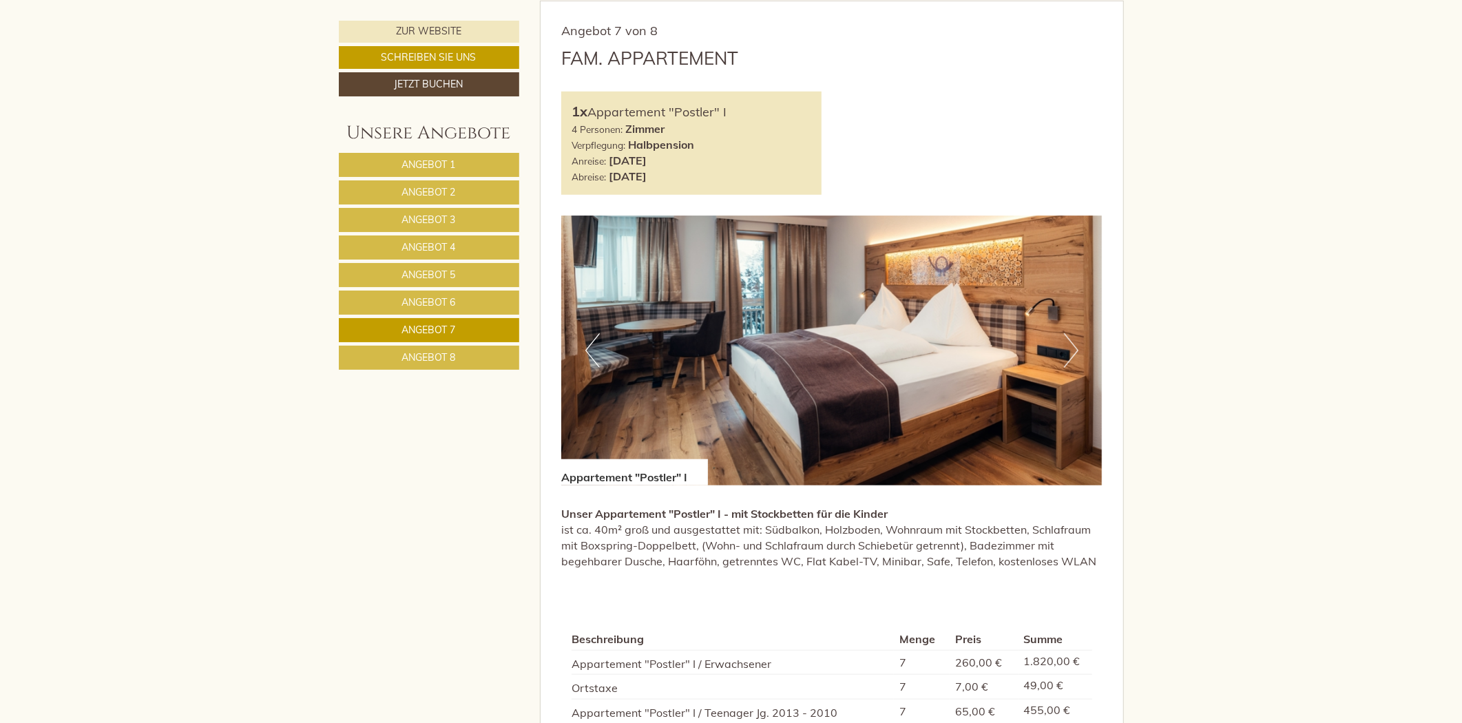
click at [429, 356] on span "Angebot 8" at bounding box center [429, 357] width 54 height 12
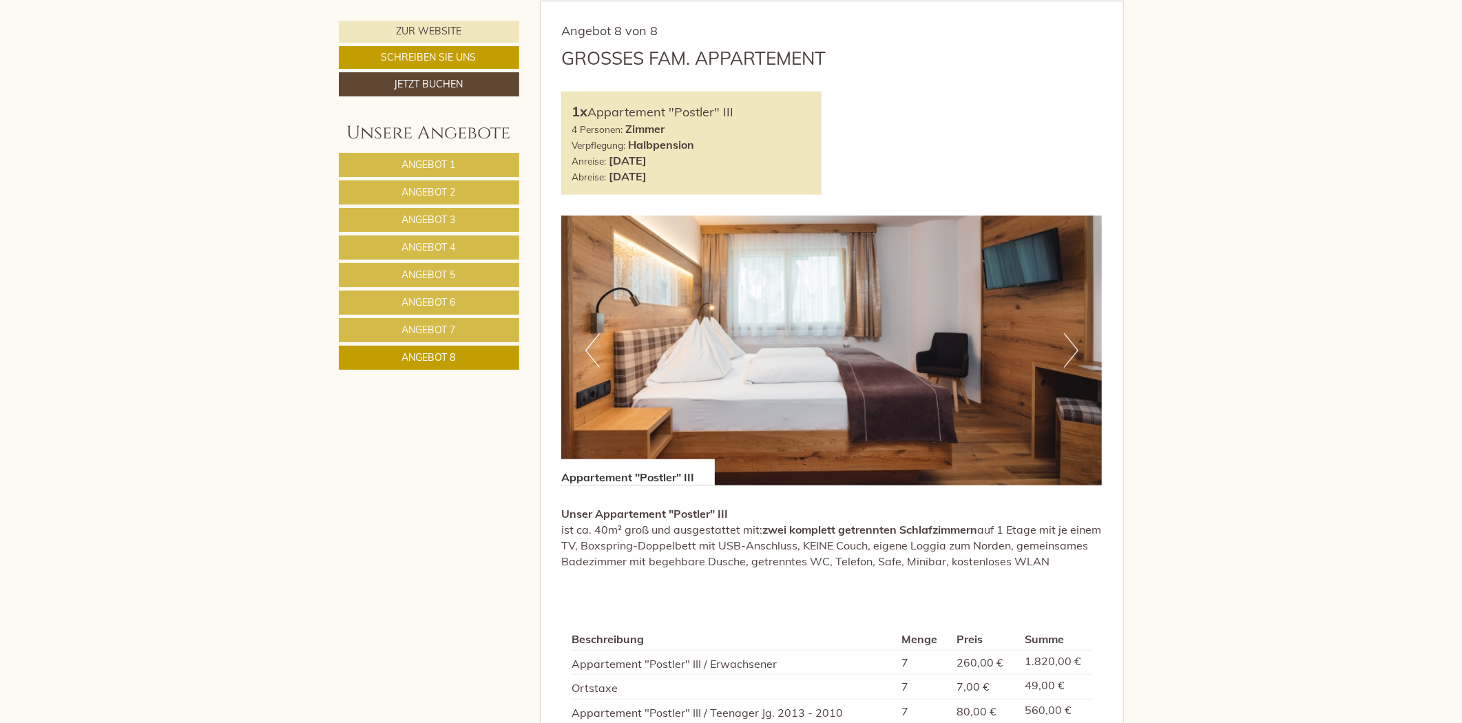
click at [417, 214] on span "Angebot 3" at bounding box center [429, 219] width 54 height 12
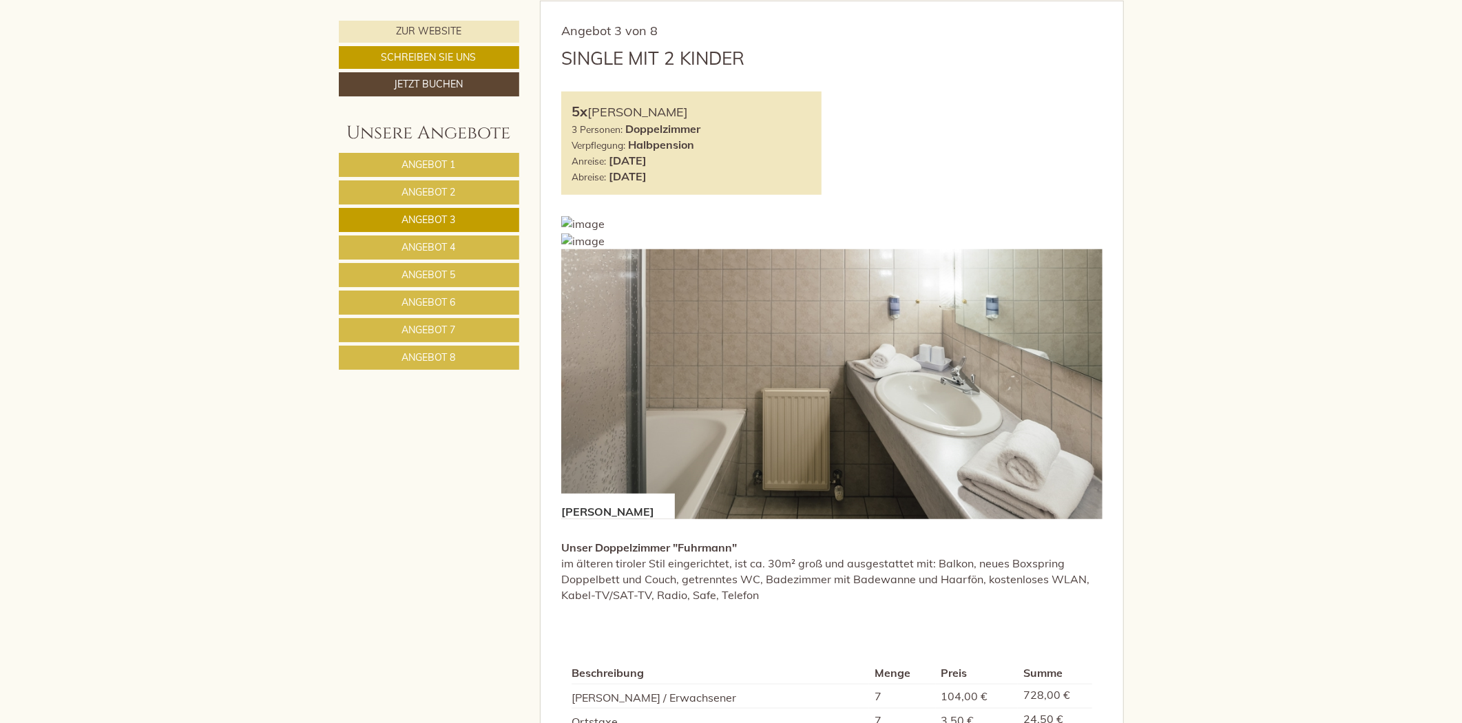
click at [415, 239] on link "Angebot 4" at bounding box center [429, 248] width 180 height 24
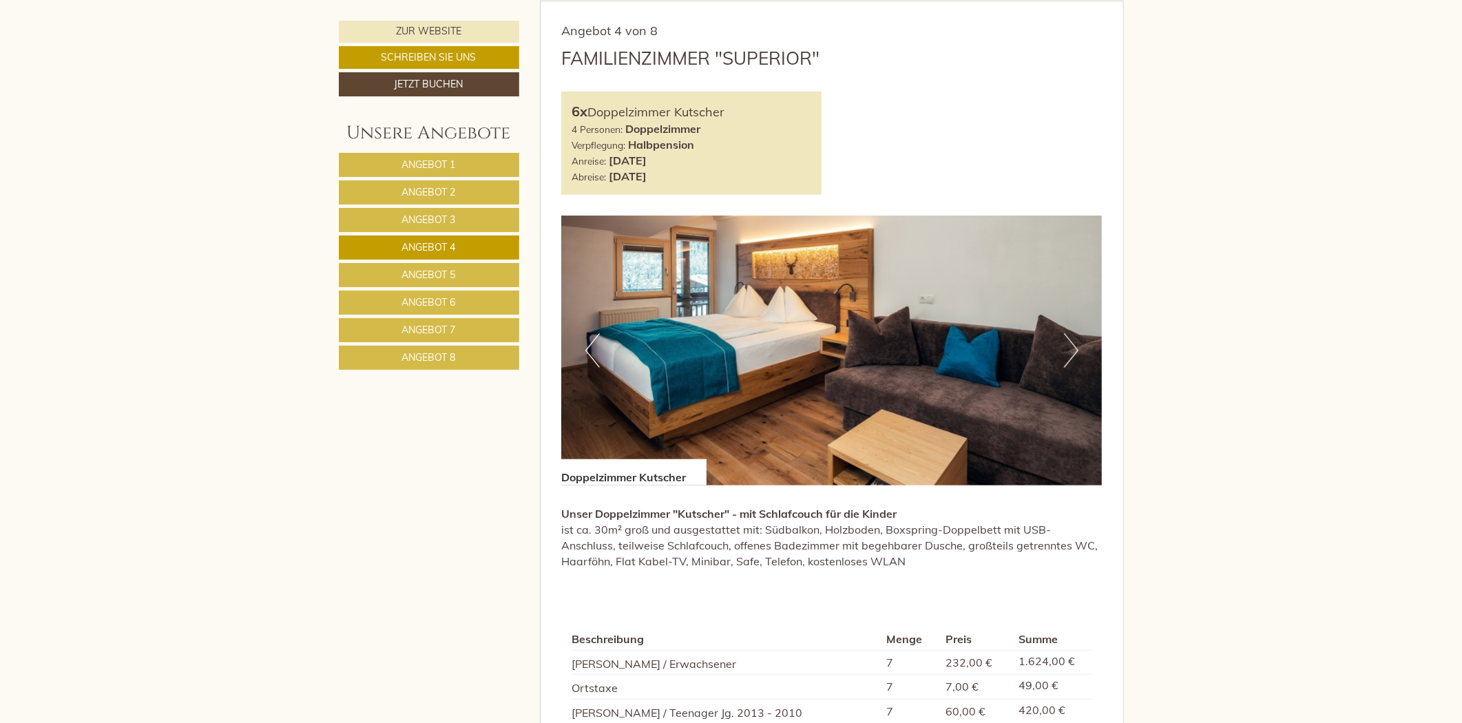
click at [475, 273] on link "Angebot 5" at bounding box center [429, 275] width 180 height 24
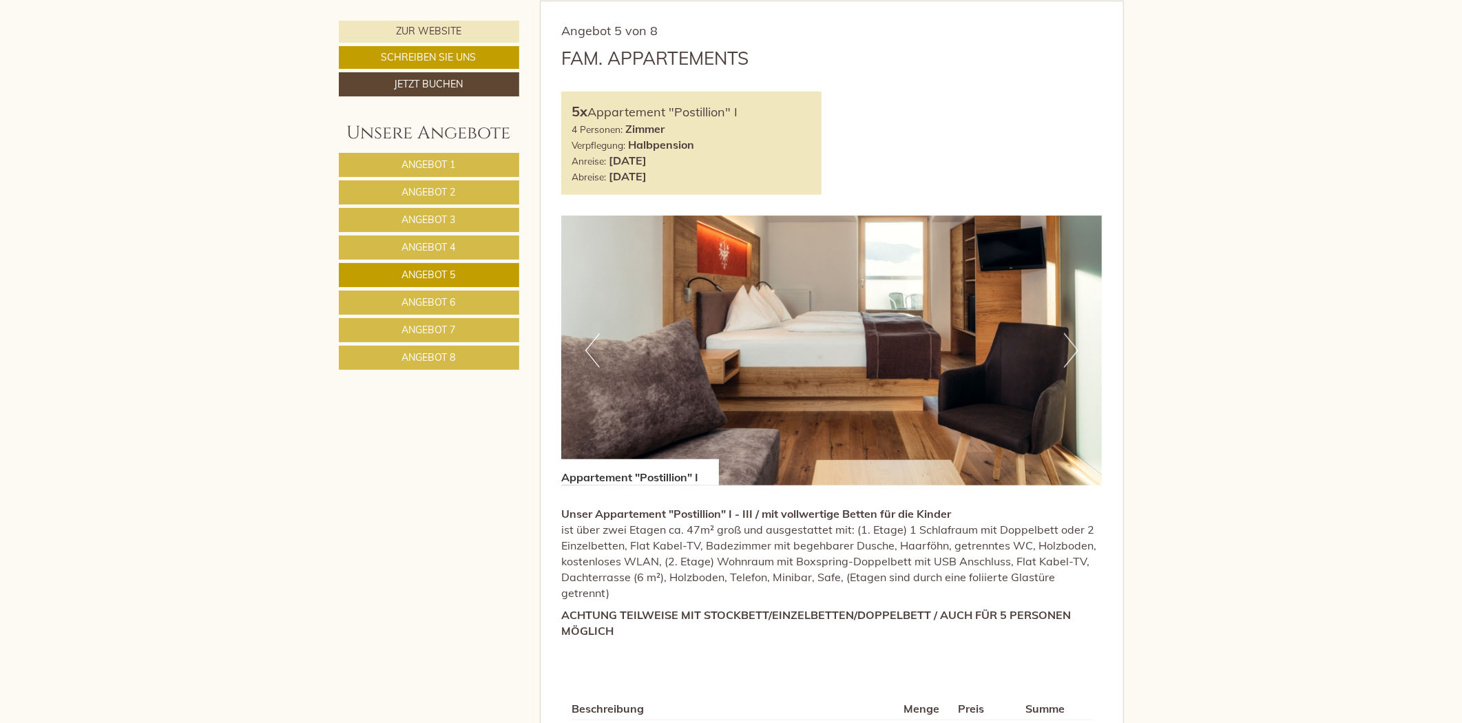
click at [459, 309] on link "Angebot 6" at bounding box center [429, 303] width 180 height 24
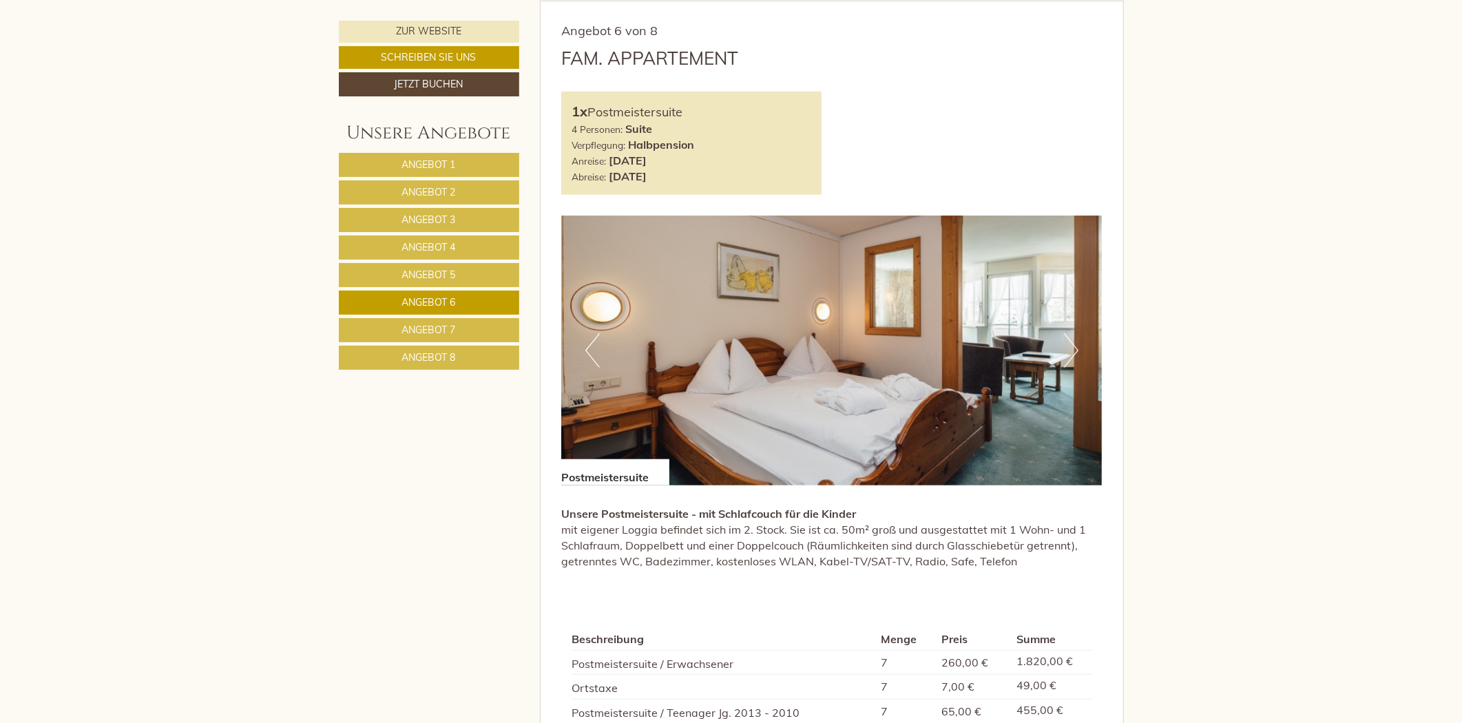
click at [463, 331] on link "Angebot 7" at bounding box center [429, 330] width 180 height 24
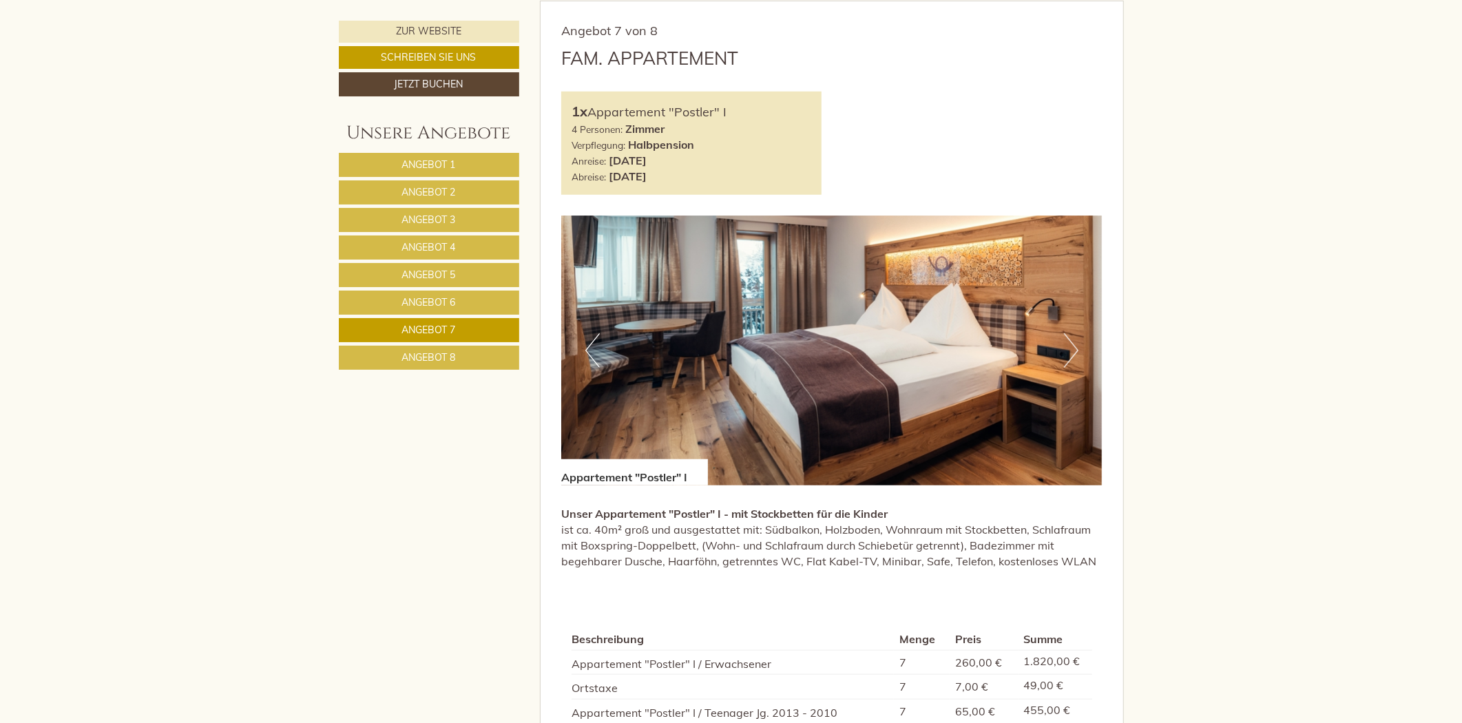
click at [441, 353] on span "Angebot 8" at bounding box center [429, 357] width 54 height 12
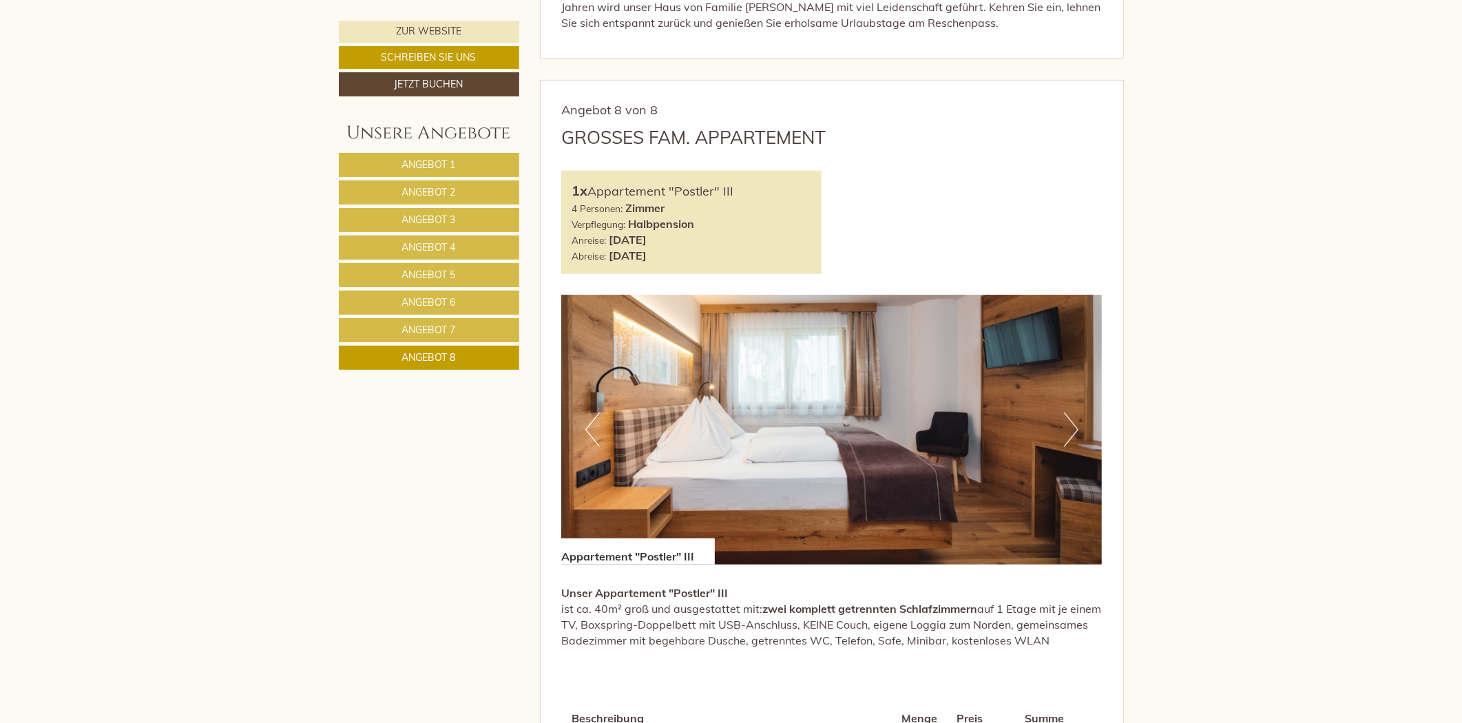
scroll to position [727, 0]
